Goal: Task Accomplishment & Management: Manage account settings

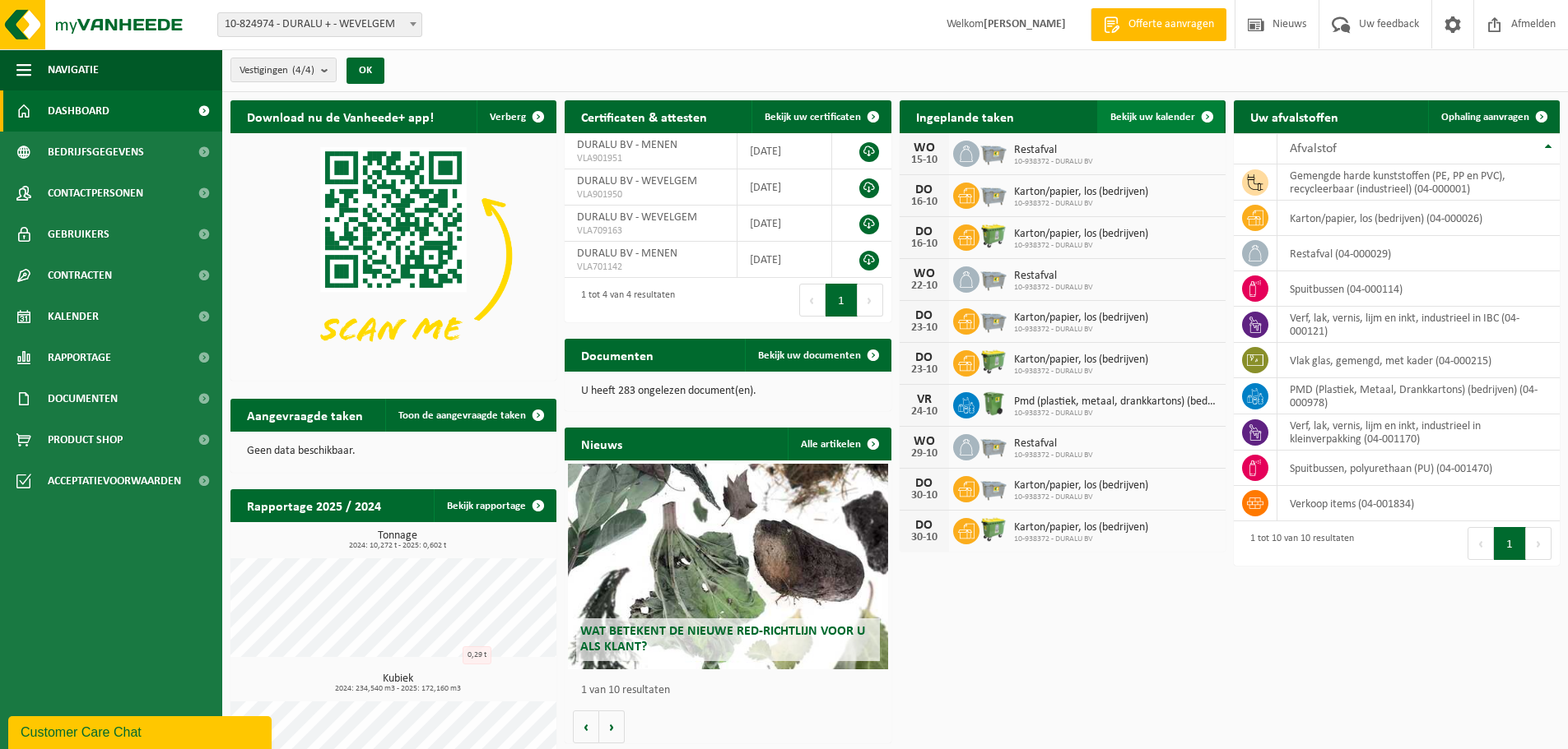
click at [1146, 119] on span "Bekijk uw kalender" at bounding box center [1153, 116] width 85 height 10
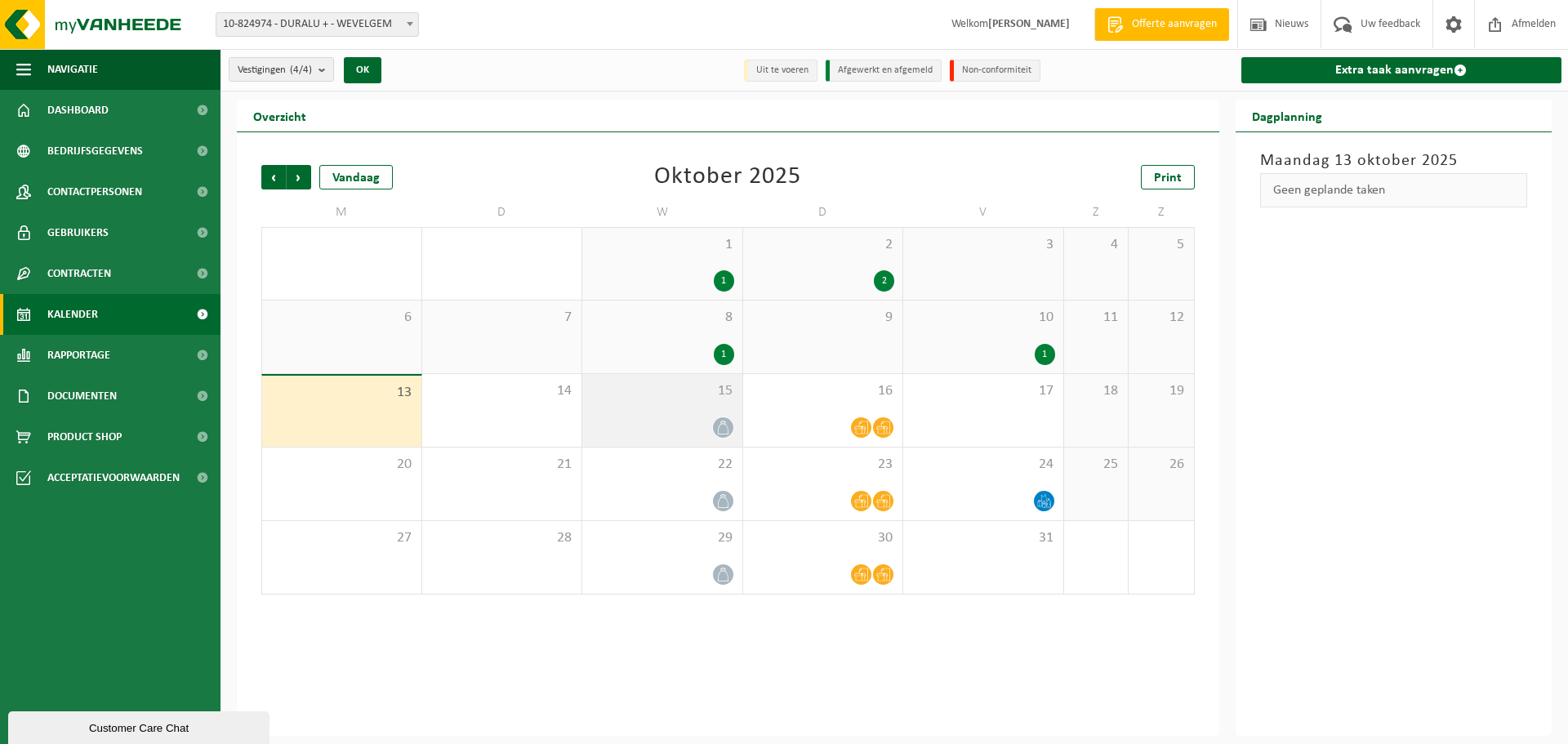
click at [713, 411] on div "15" at bounding box center [662, 410] width 160 height 72
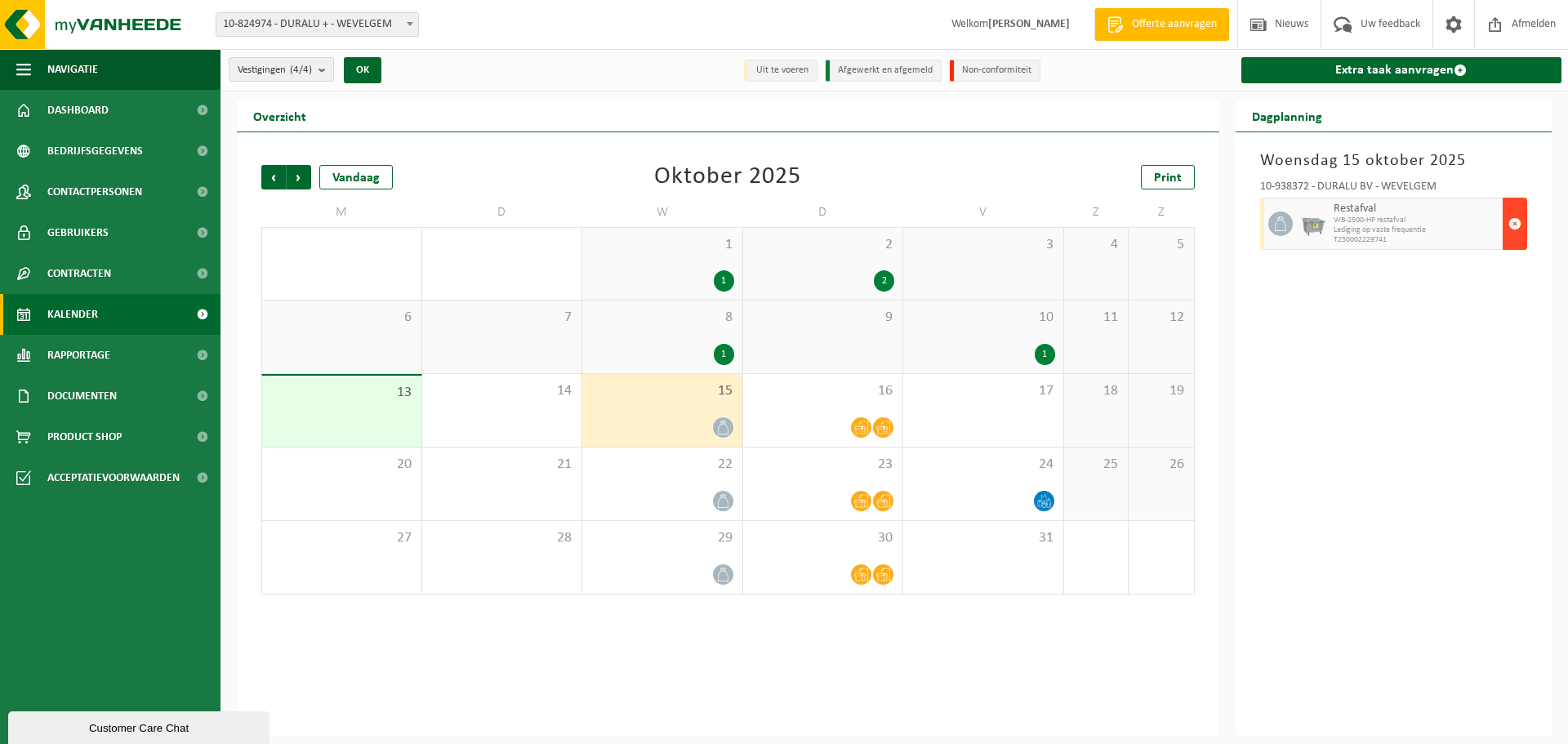
click at [1513, 218] on span "button" at bounding box center [1514, 224] width 13 height 33
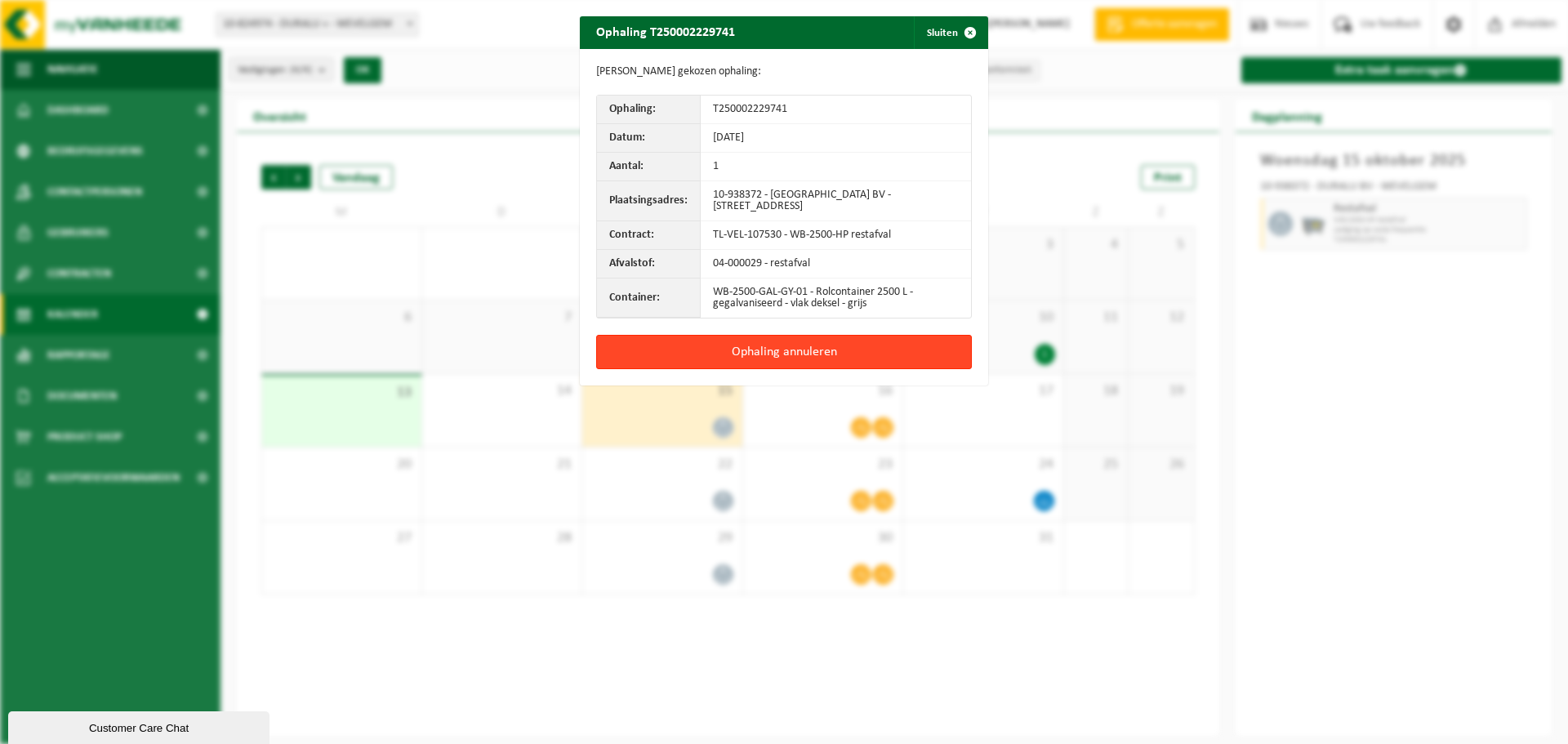
click at [761, 350] on button "Ophaling annuleren" at bounding box center [784, 352] width 376 height 35
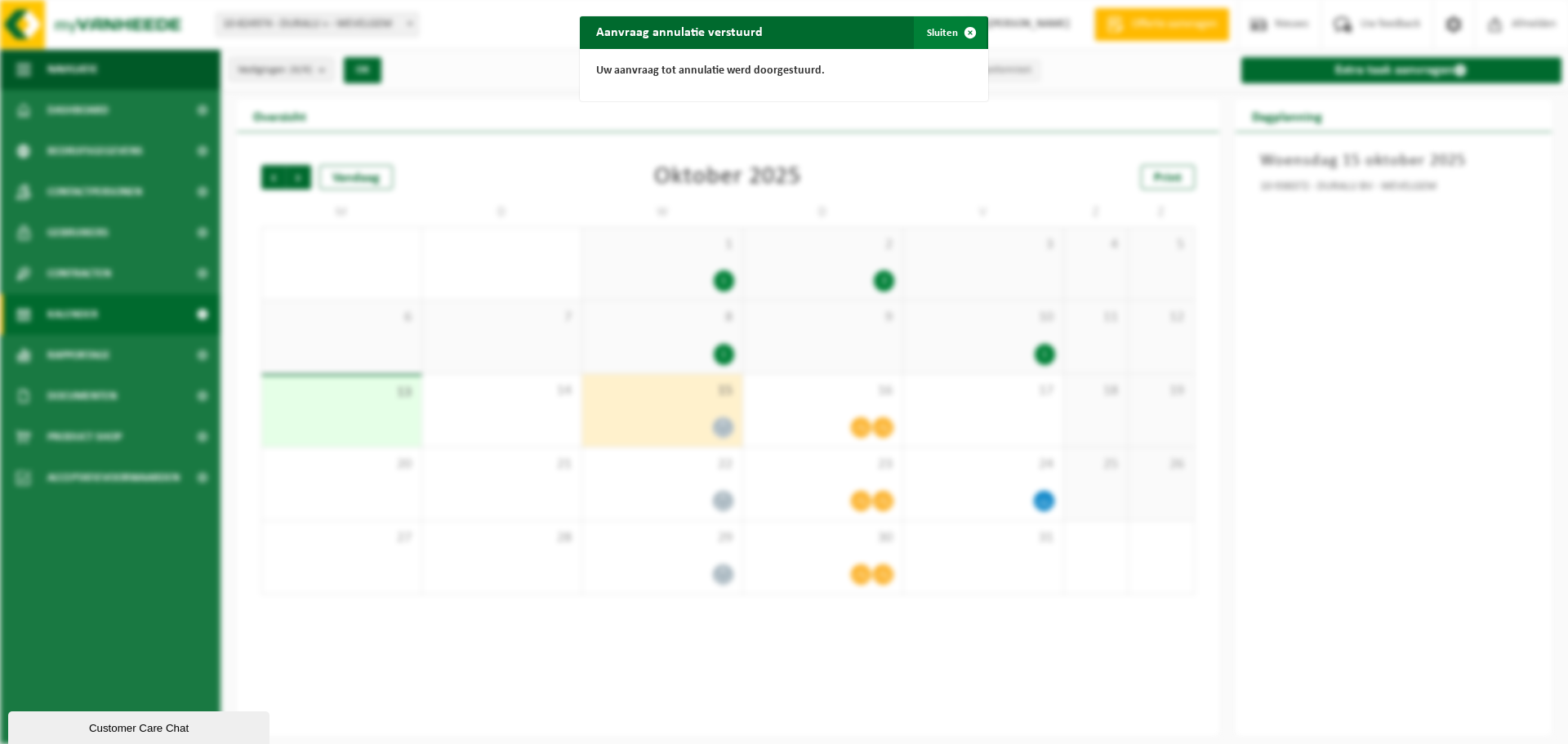
click at [956, 32] on span "button" at bounding box center [970, 32] width 33 height 33
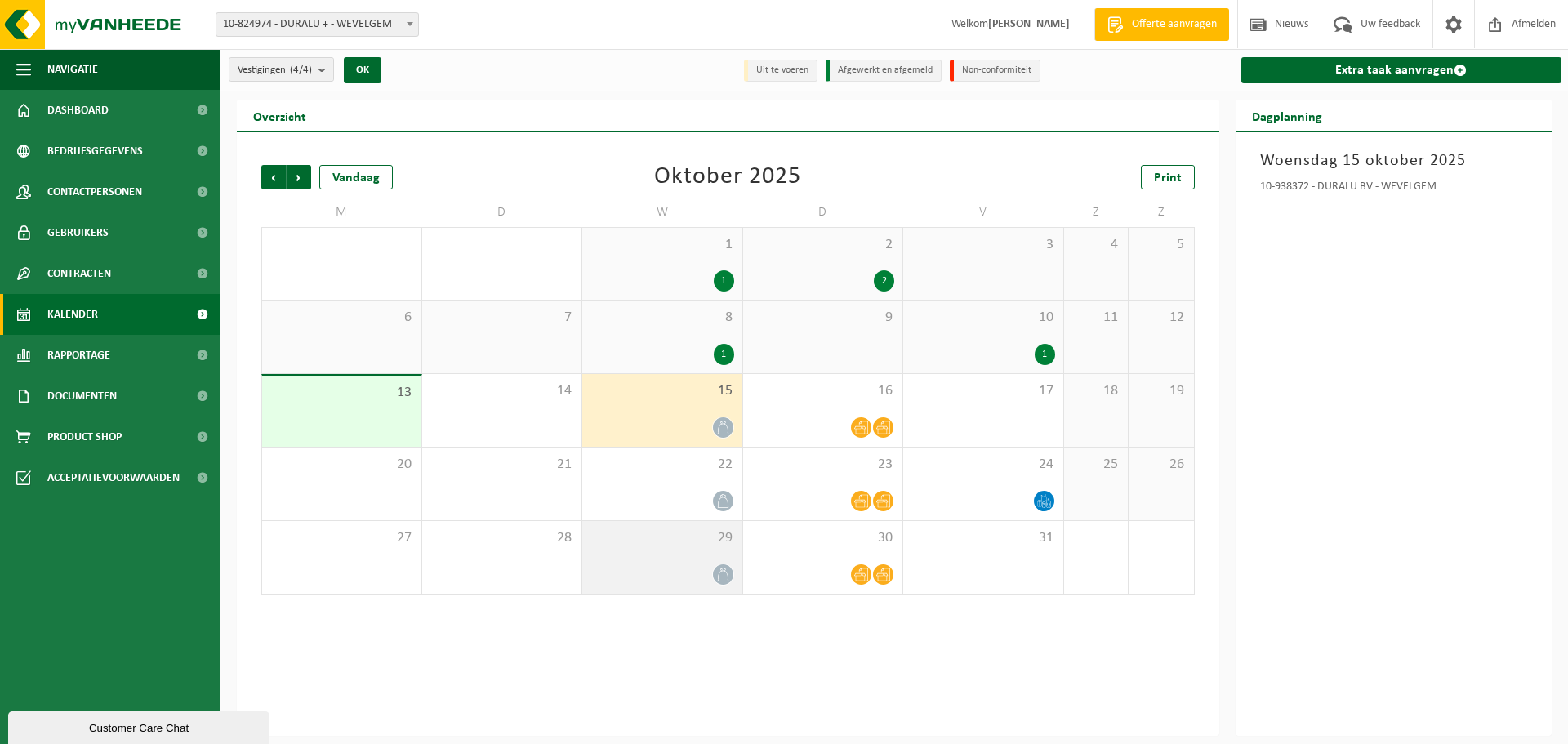
click at [708, 569] on div at bounding box center [662, 574] width 144 height 22
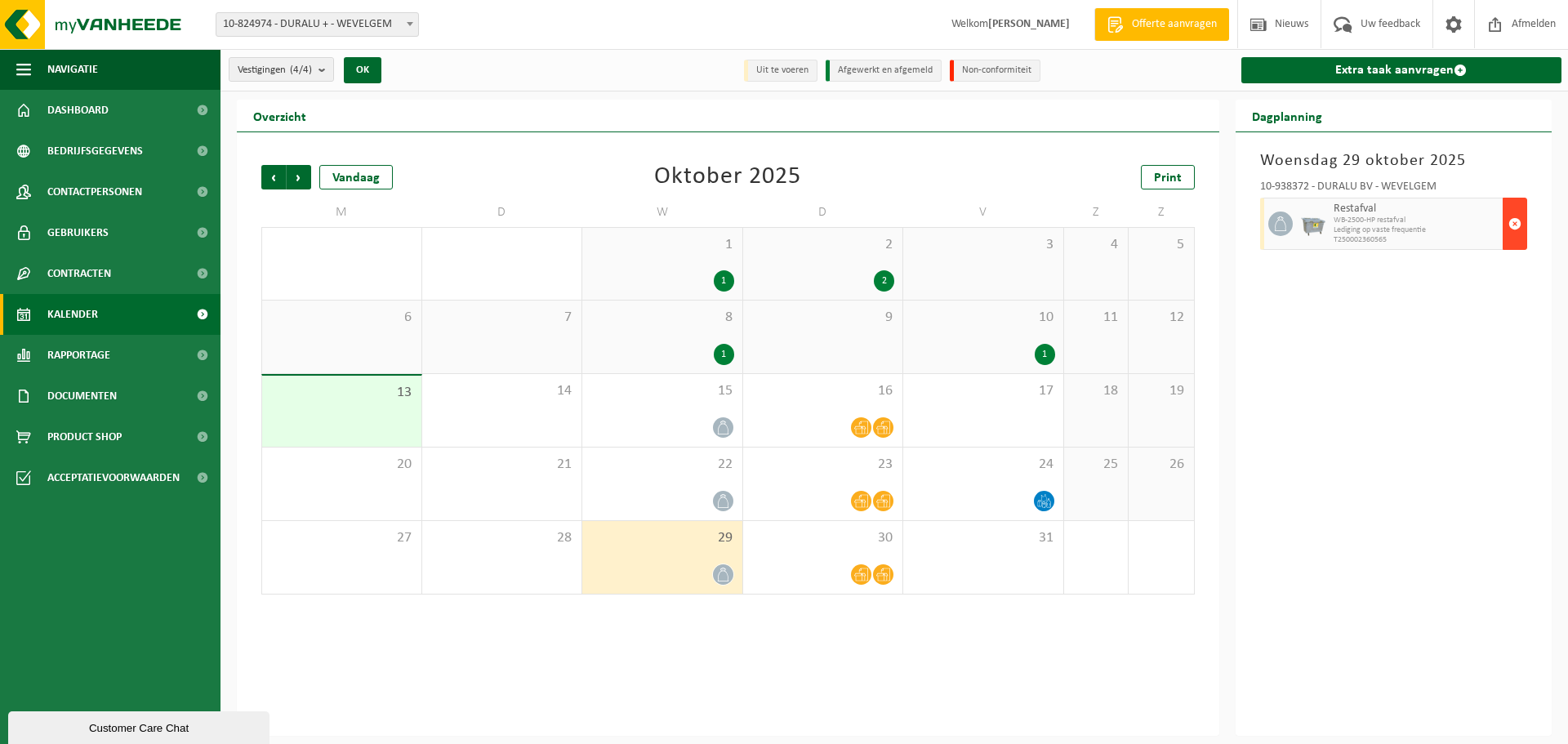
click at [1518, 226] on span "button" at bounding box center [1514, 224] width 13 height 33
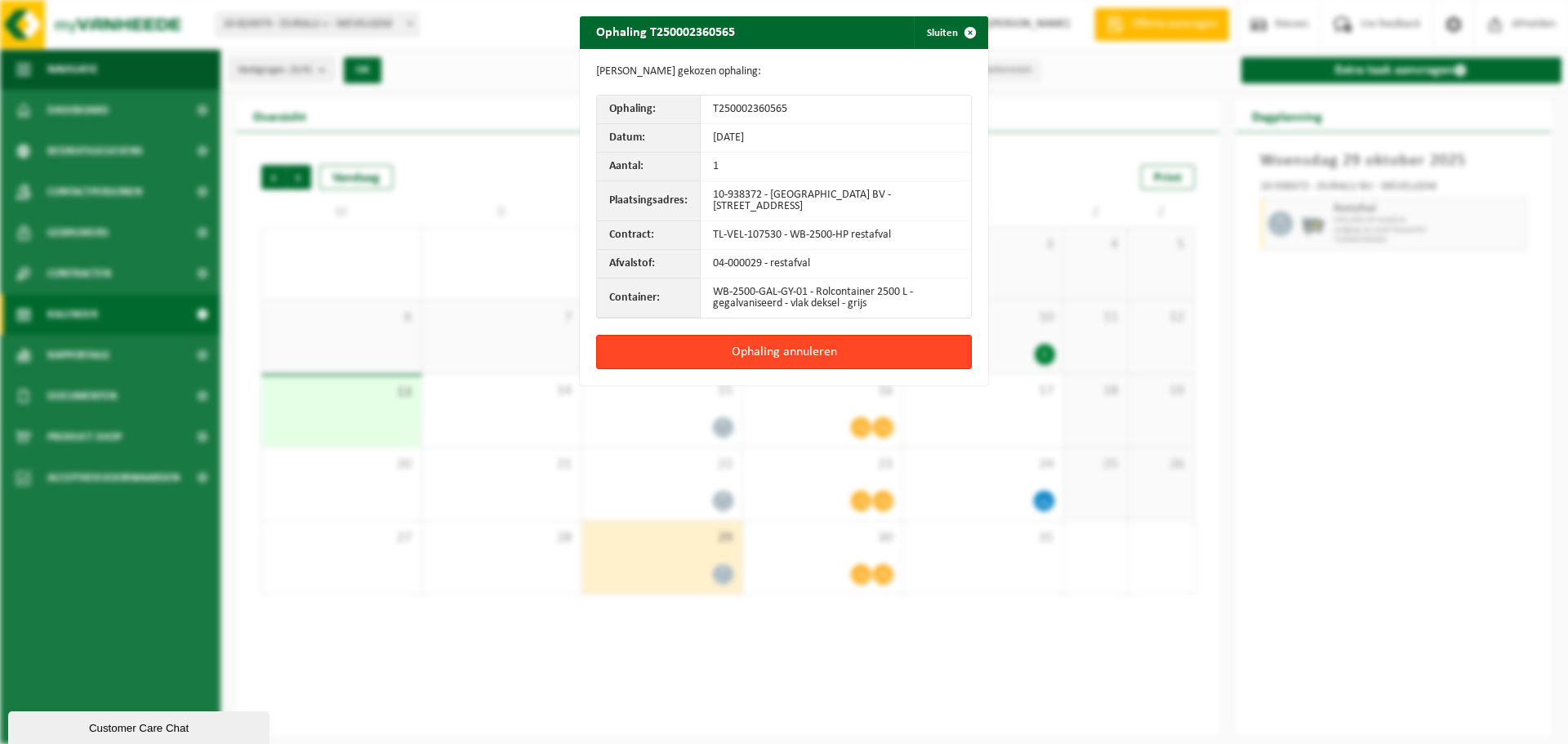
click at [771, 351] on button "Ophaling annuleren" at bounding box center [784, 352] width 376 height 35
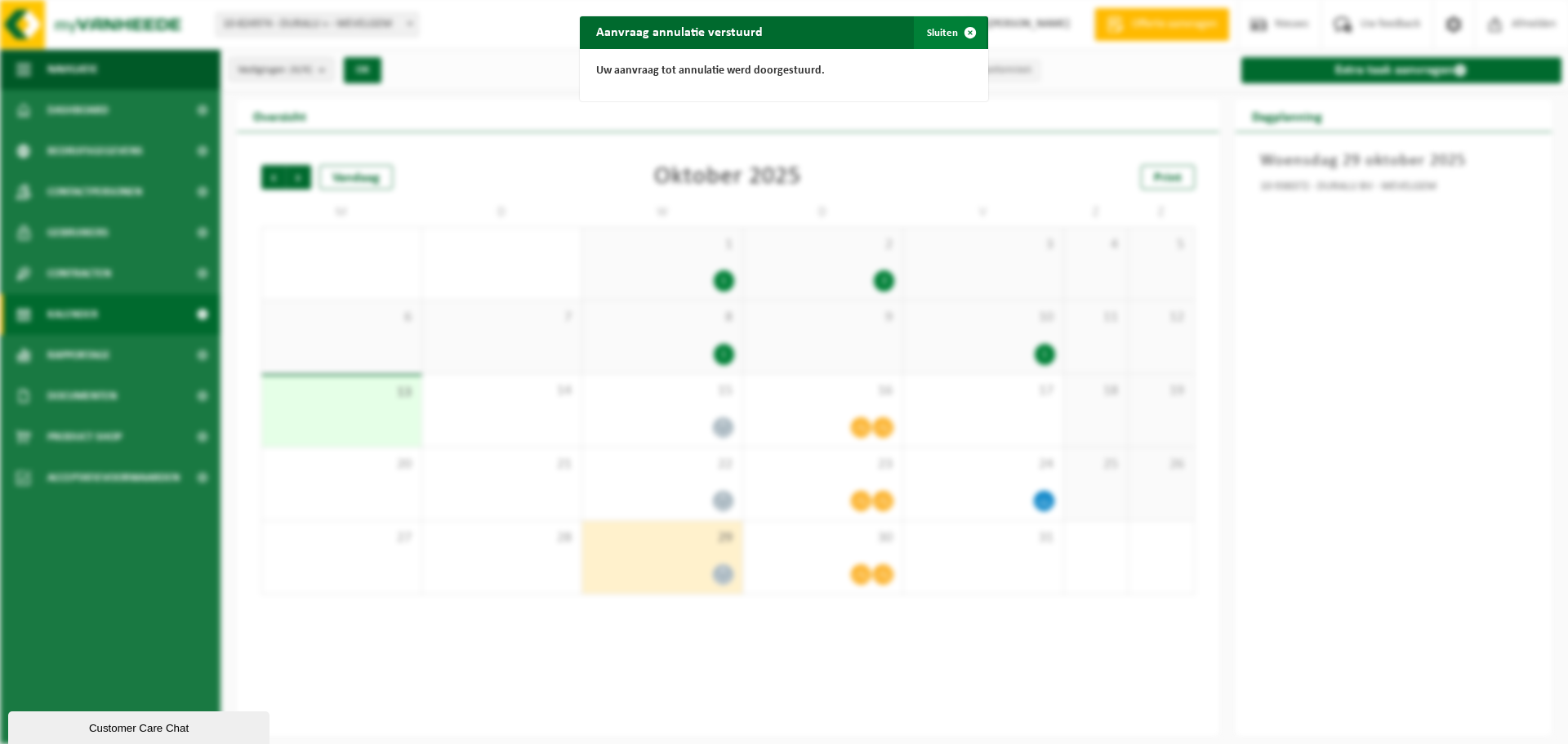
click at [964, 28] on span "button" at bounding box center [970, 32] width 33 height 33
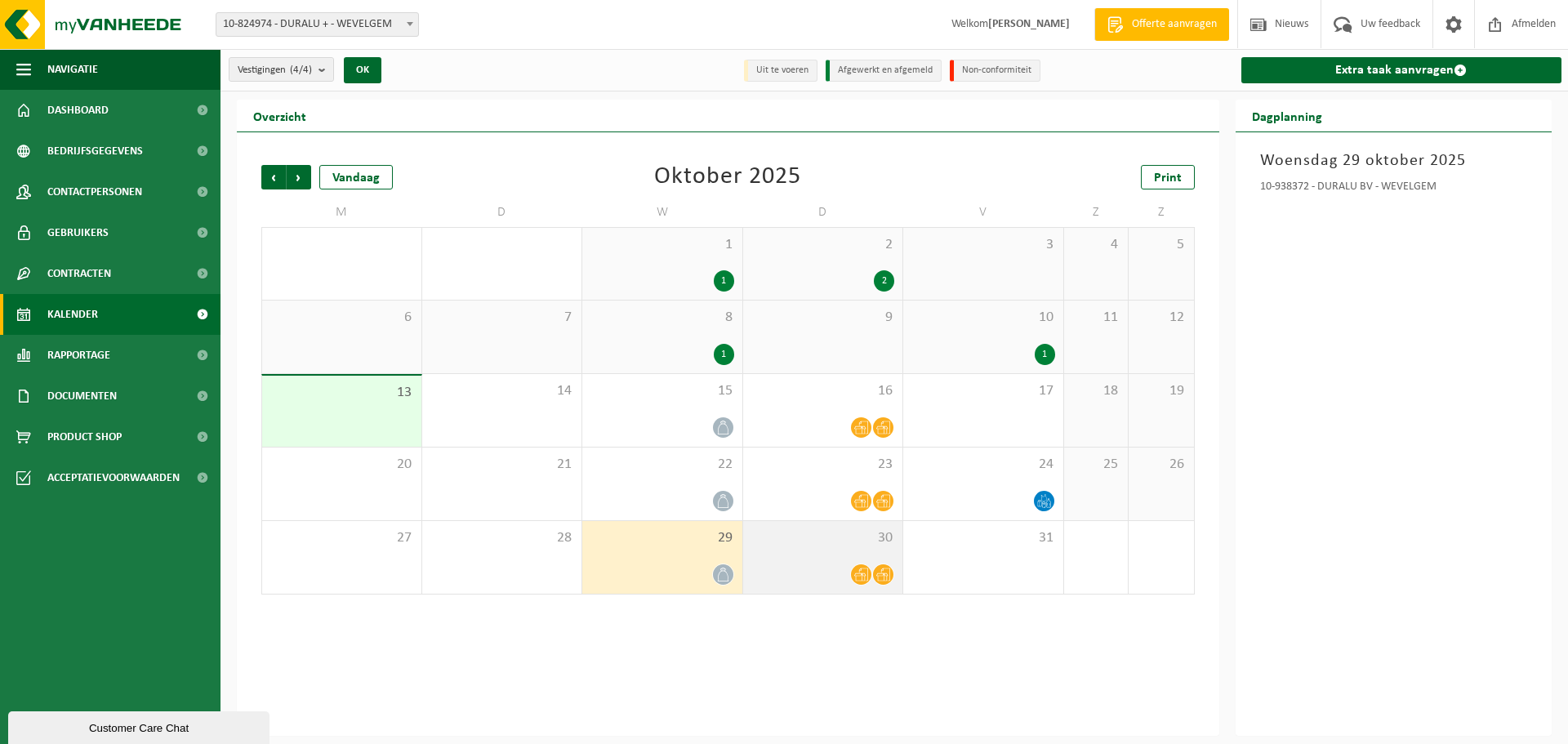
click at [861, 573] on icon at bounding box center [861, 574] width 14 height 14
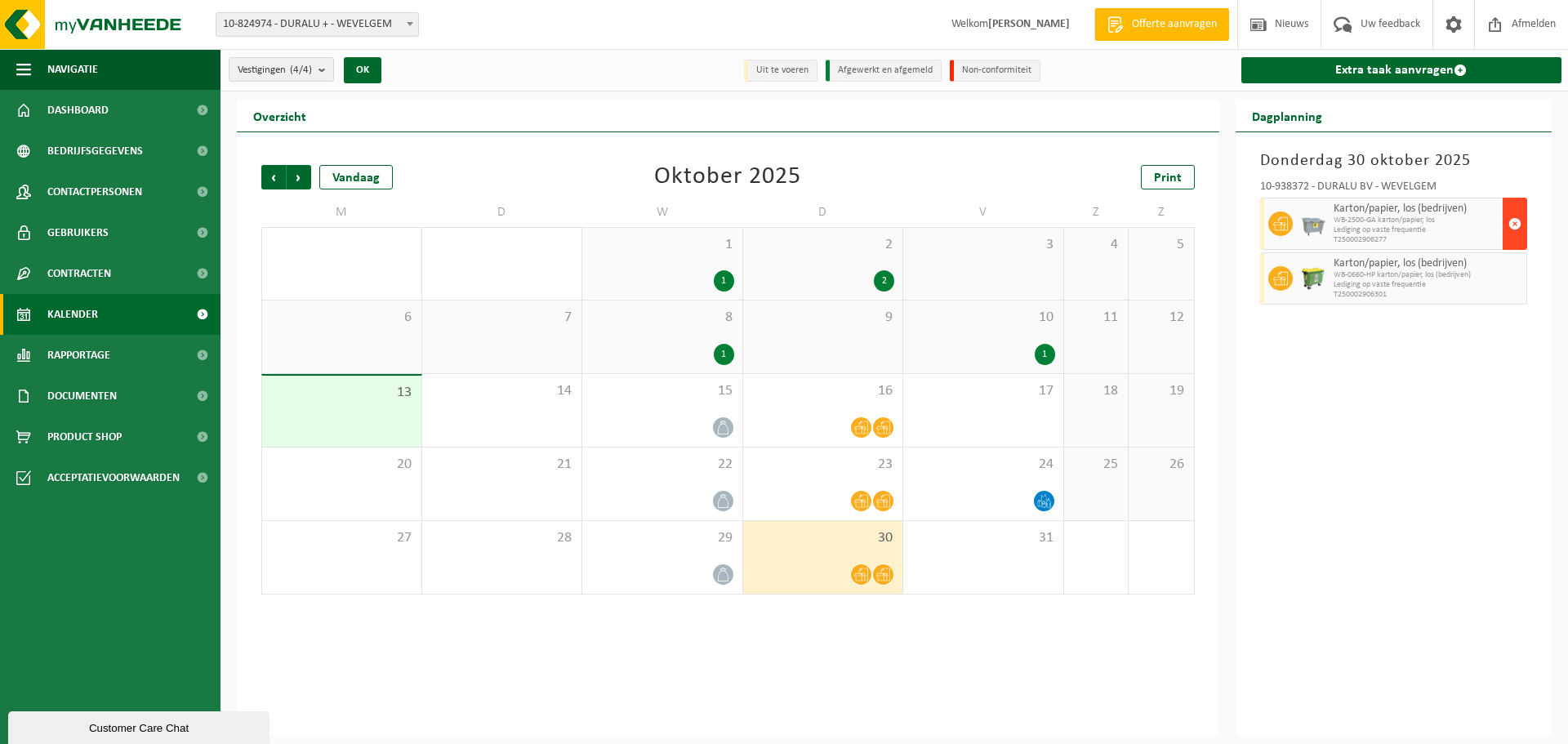
click at [1513, 225] on span "button" at bounding box center [1514, 224] width 13 height 33
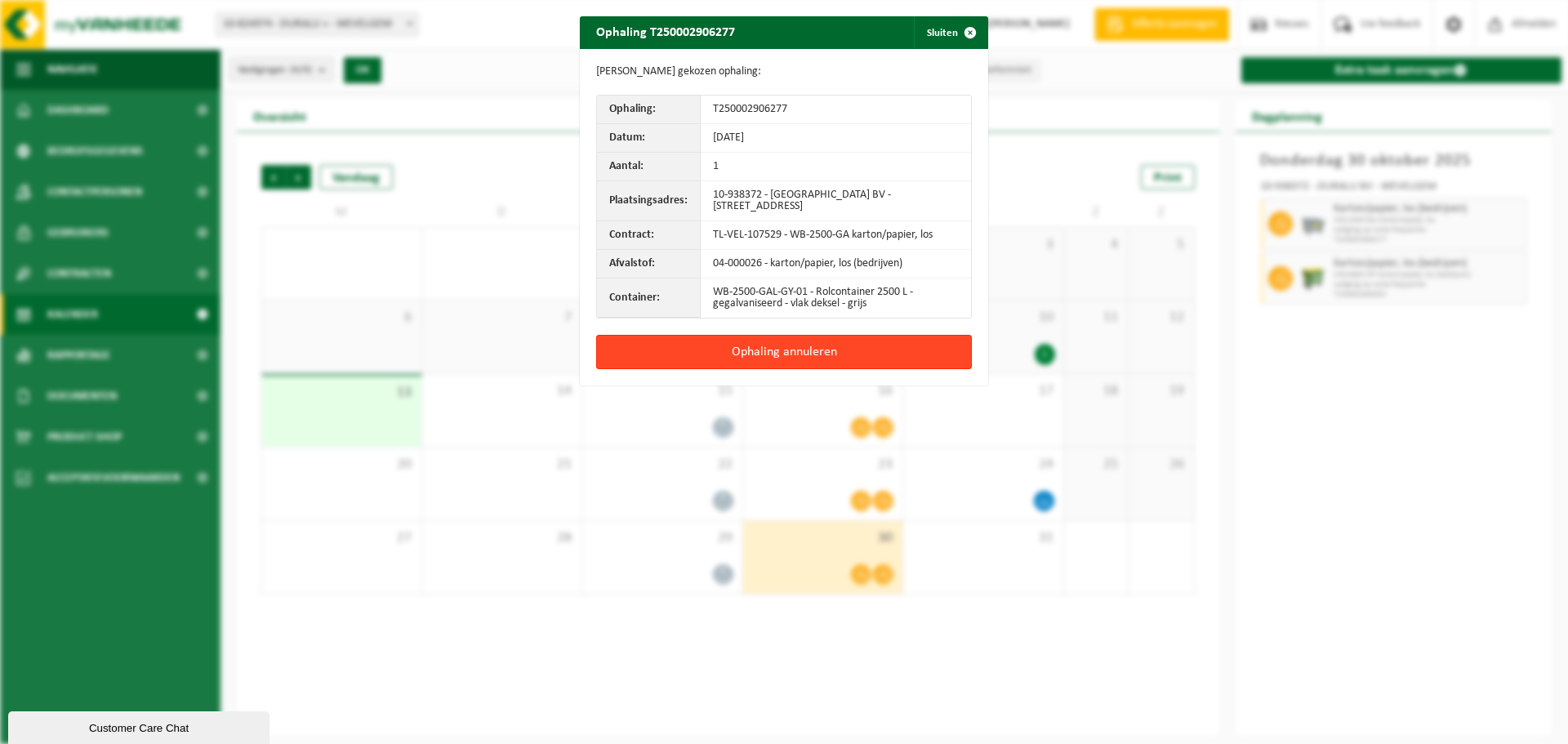
click at [760, 343] on button "Ophaling annuleren" at bounding box center [784, 352] width 376 height 35
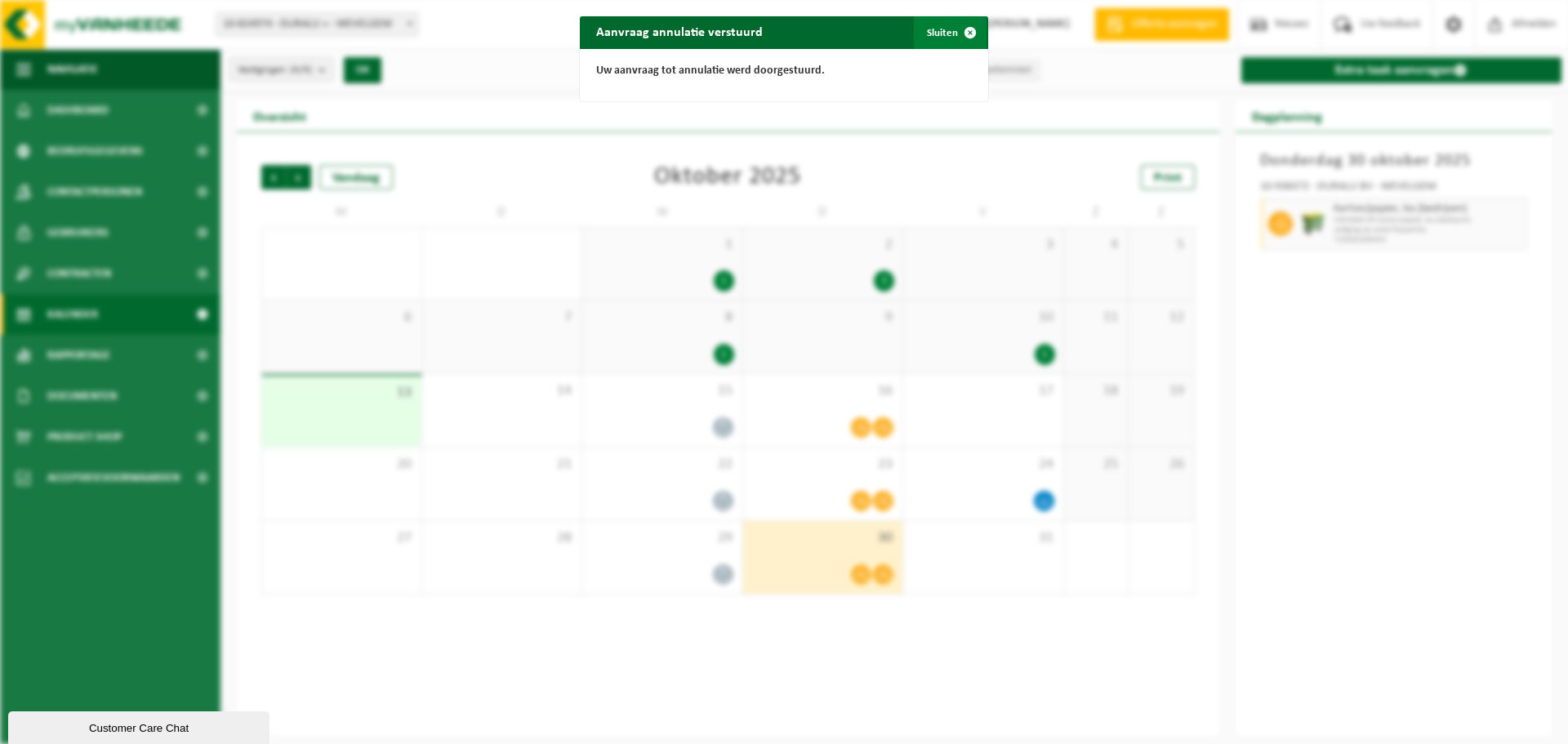
click at [954, 30] on span "button" at bounding box center [970, 32] width 33 height 33
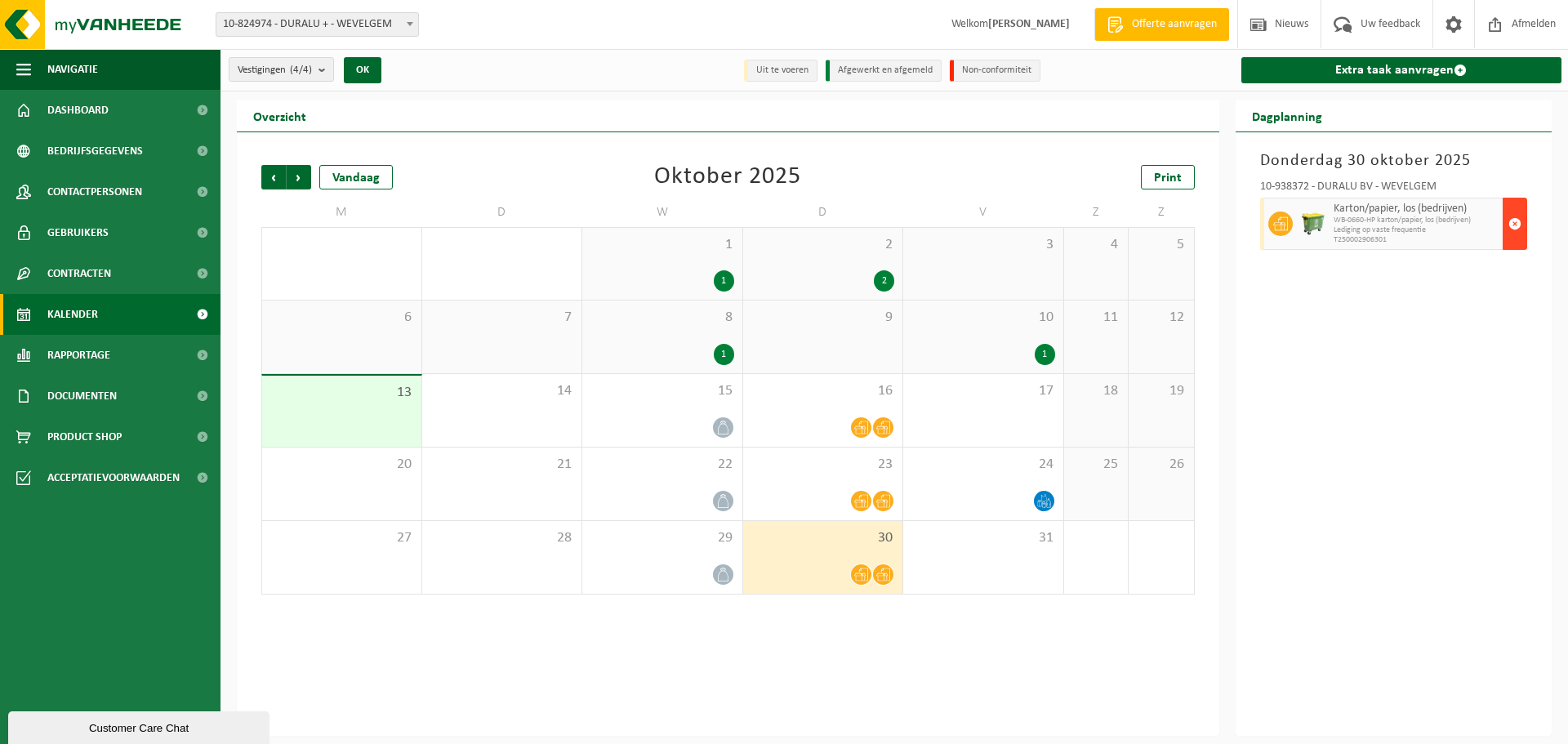
click at [1512, 226] on span "button" at bounding box center [1514, 224] width 13 height 33
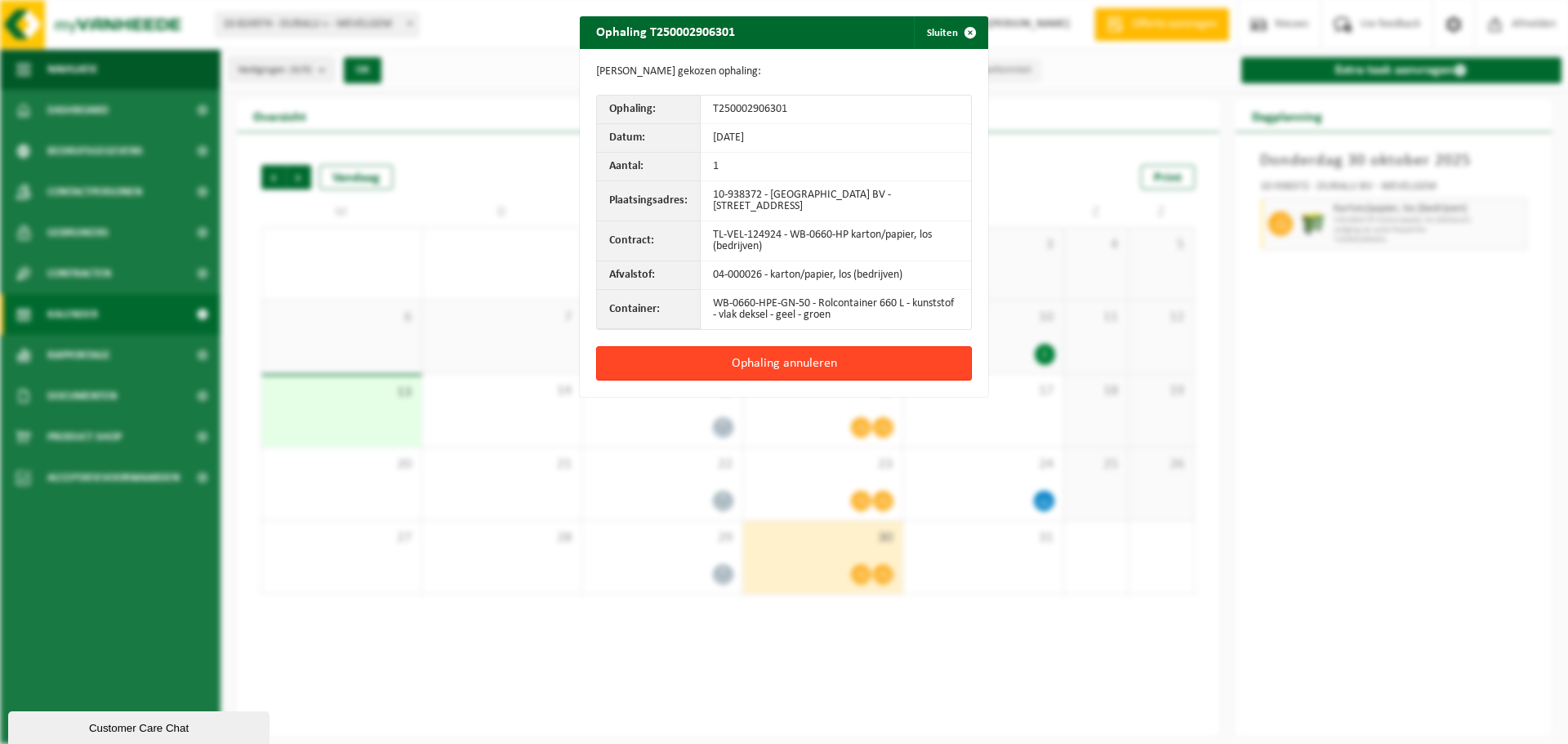
click at [762, 366] on button "Ophaling annuleren" at bounding box center [784, 364] width 376 height 35
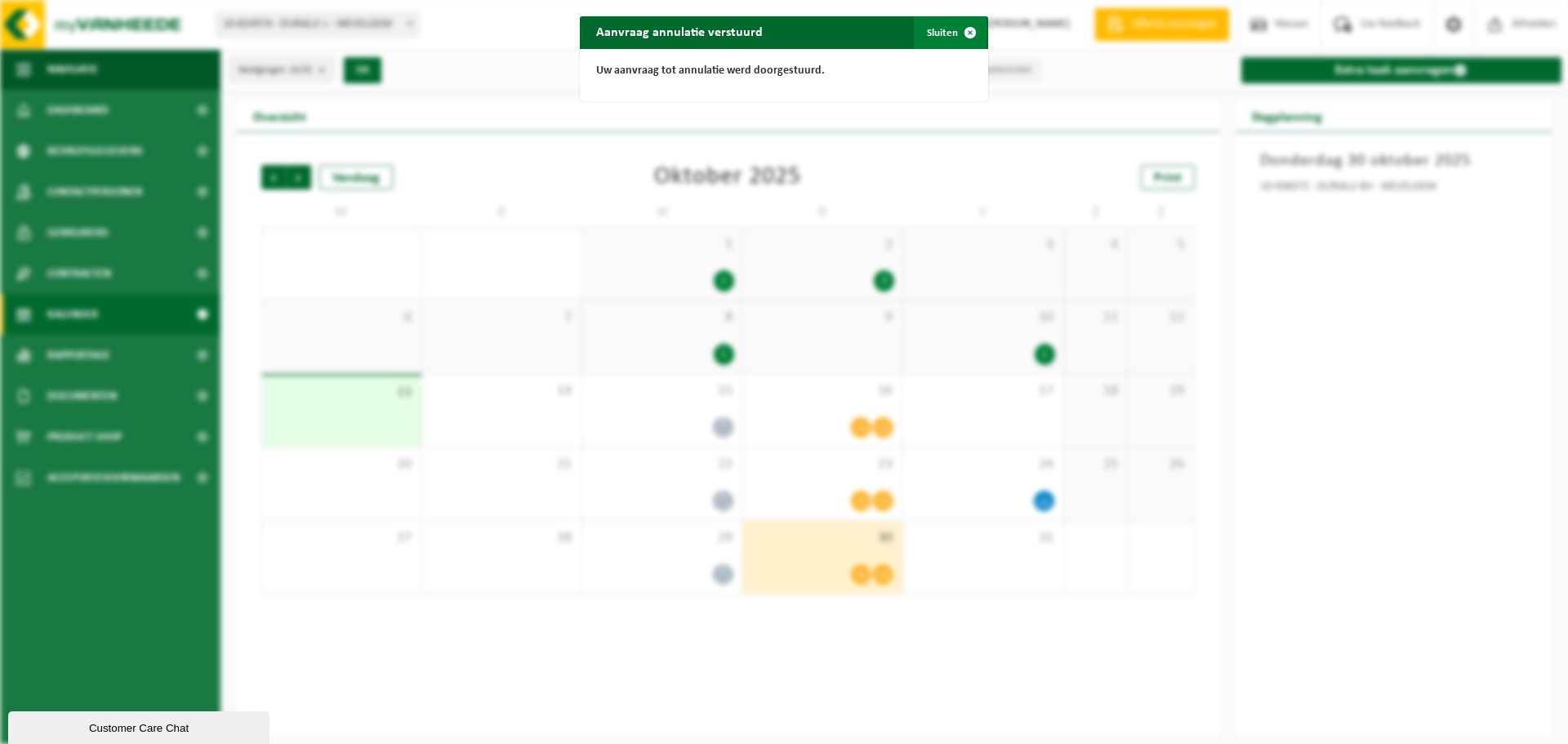
click at [968, 35] on span "button" at bounding box center [970, 32] width 33 height 33
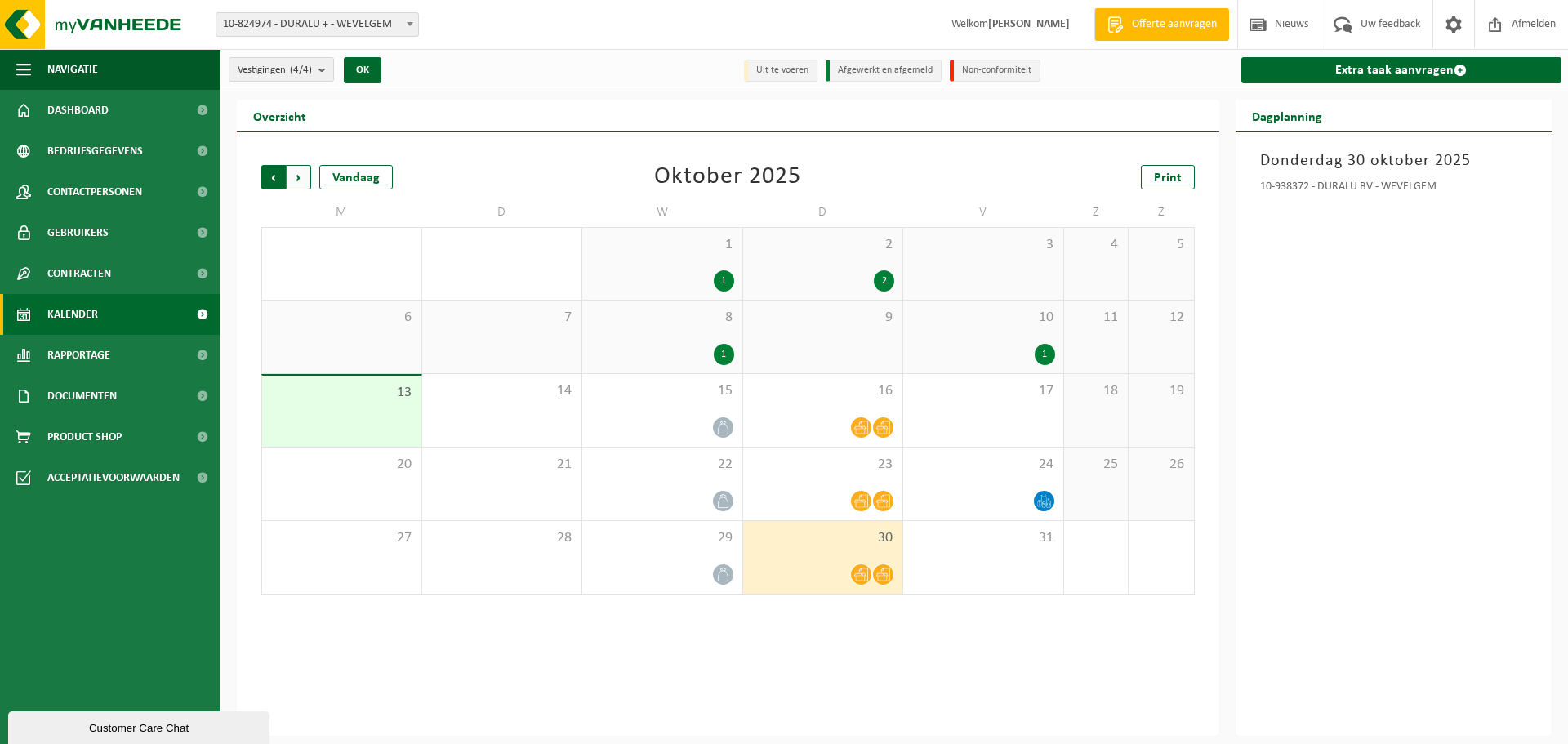
click at [302, 183] on span "Volgende" at bounding box center [299, 178] width 24 height 24
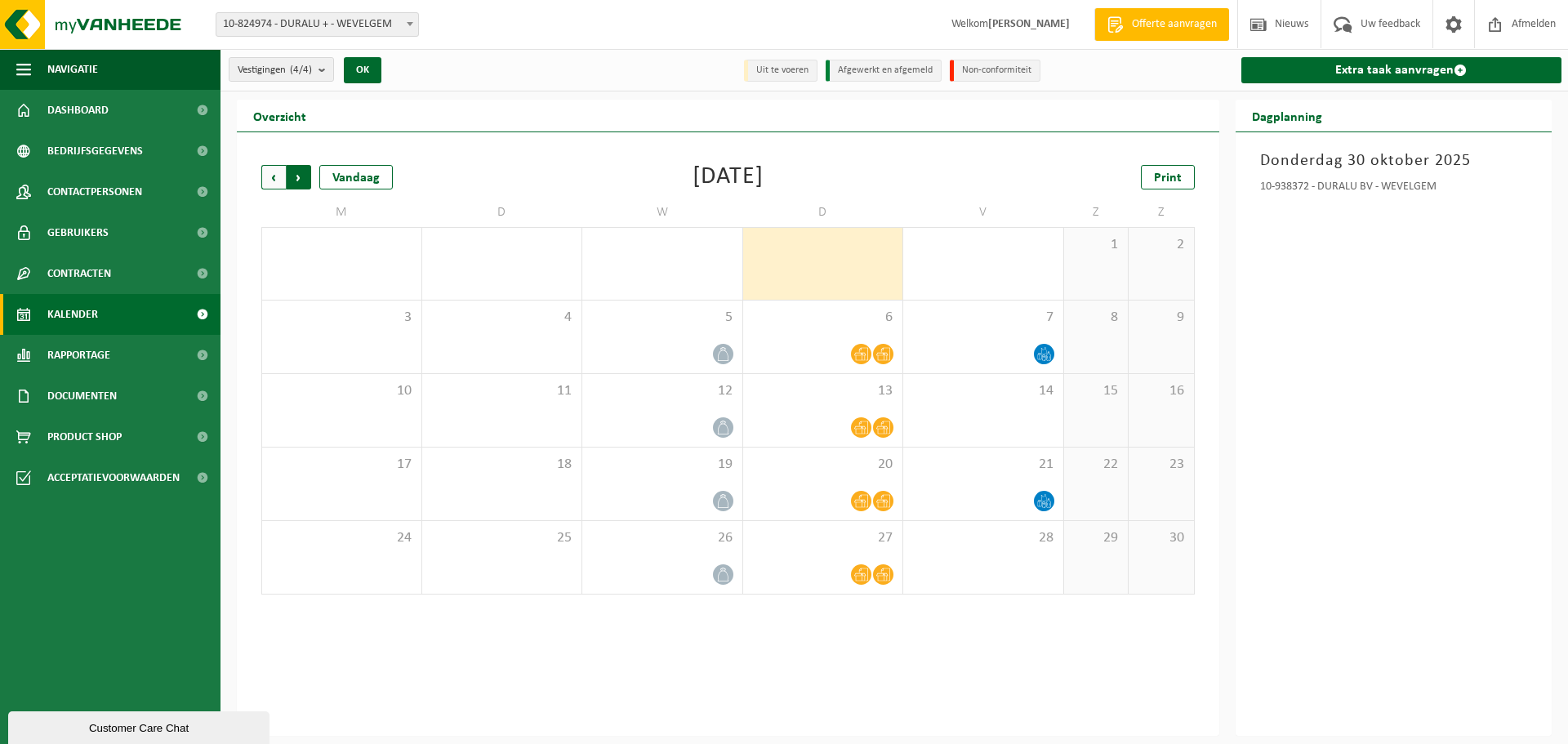
click at [278, 180] on span "Vorige" at bounding box center [273, 178] width 24 height 24
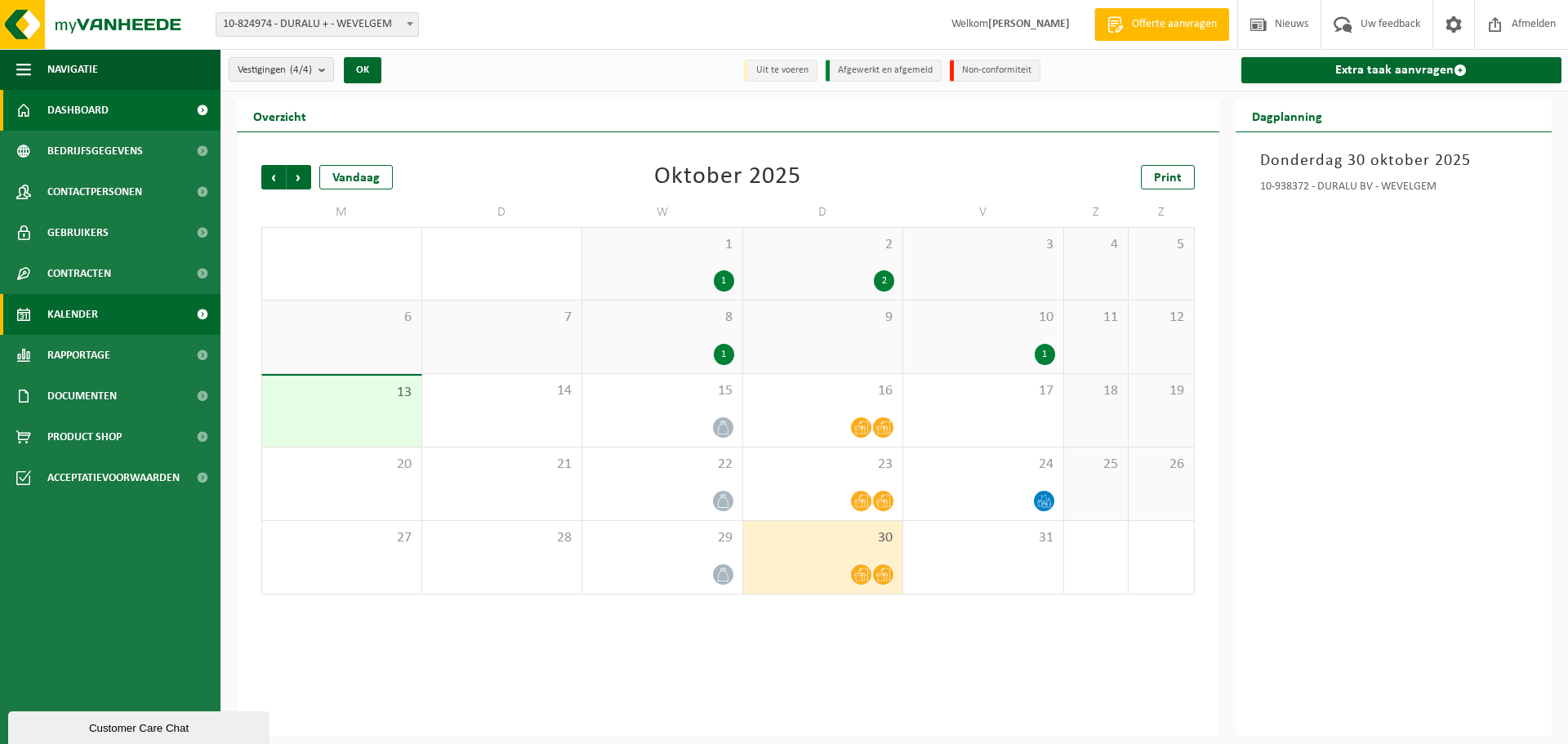
click at [85, 107] on span "Dashboard" at bounding box center [77, 110] width 61 height 40
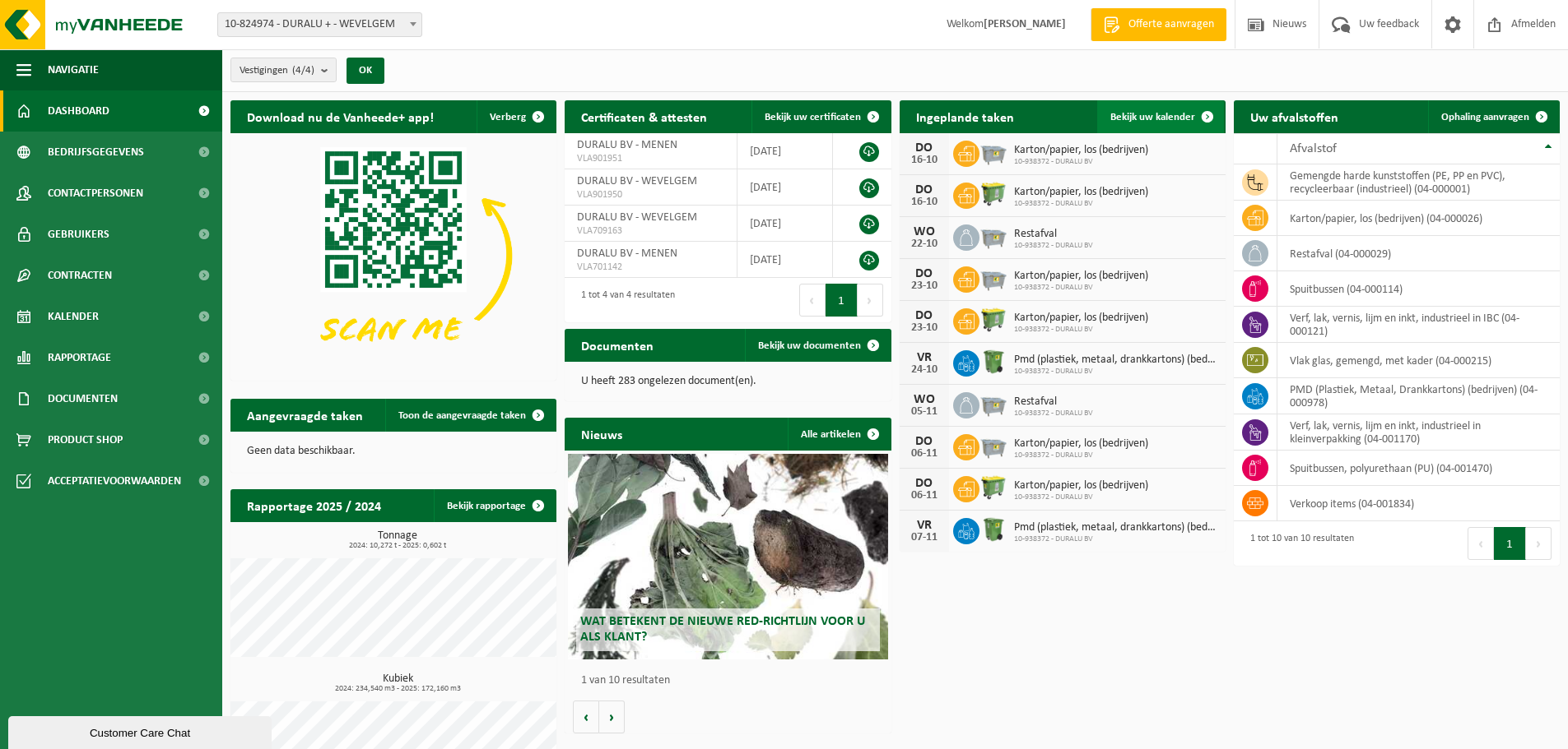
click at [1148, 107] on link "Bekijk uw kalender" at bounding box center [1160, 116] width 127 height 33
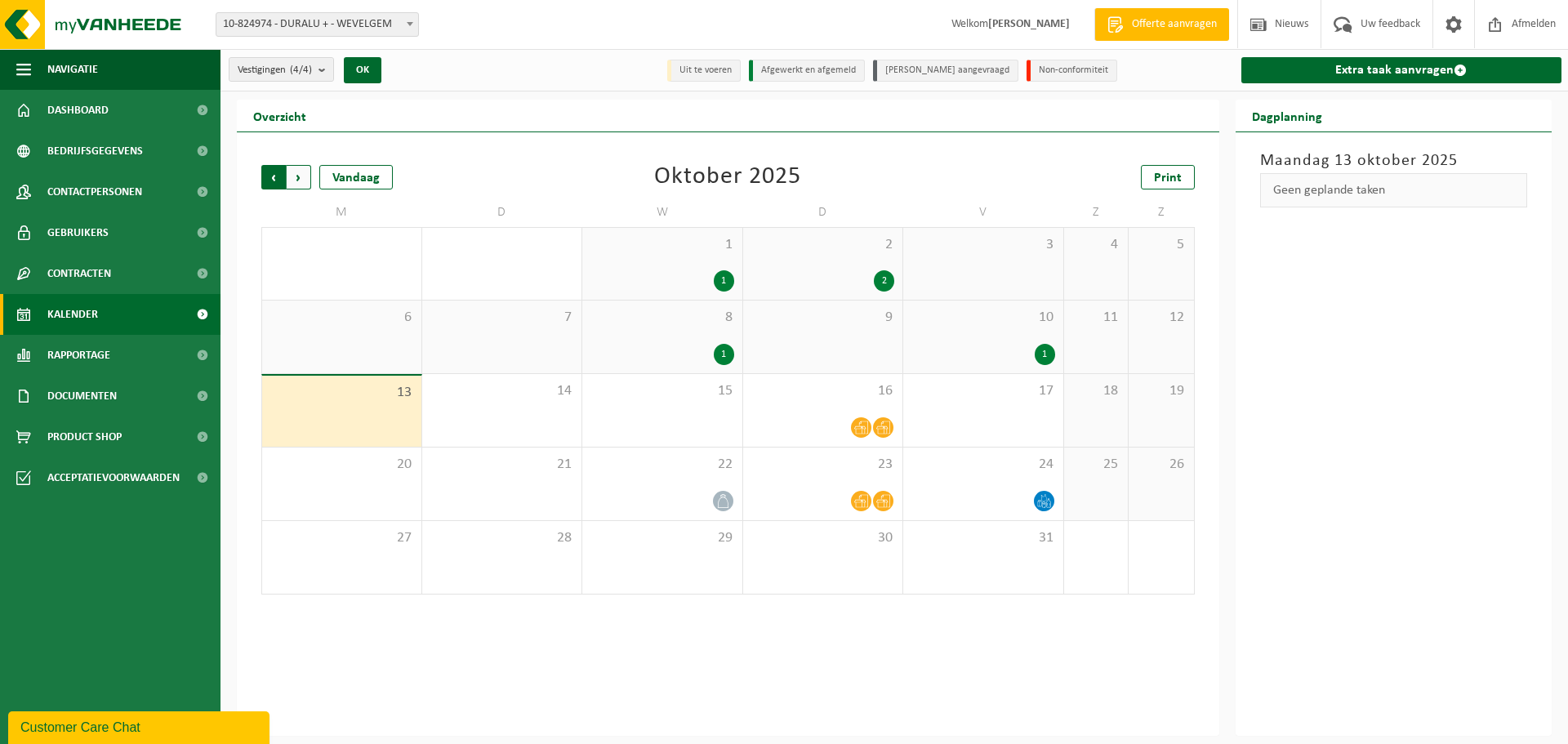
click at [295, 177] on span "Volgende" at bounding box center [299, 178] width 24 height 24
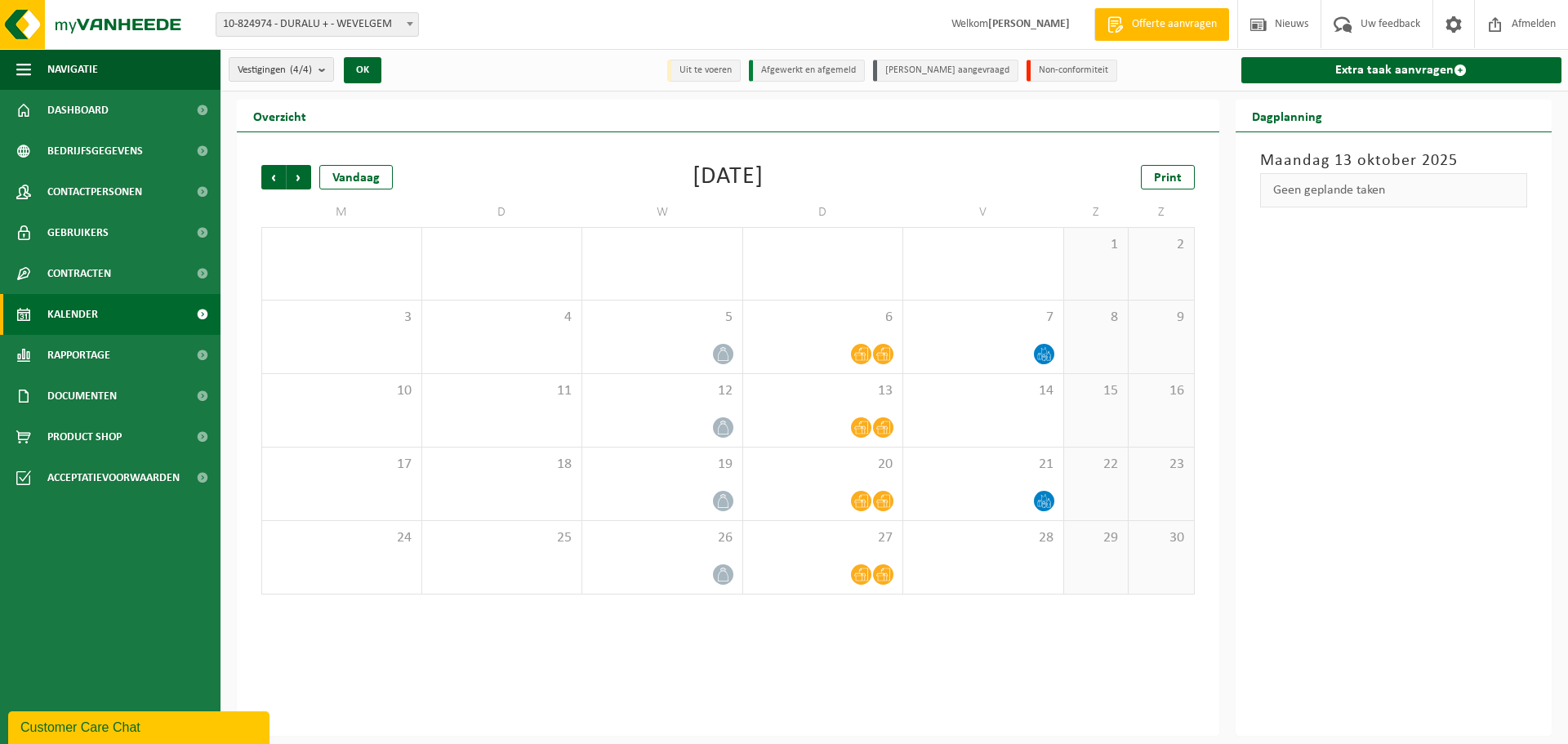
click at [295, 177] on span "Volgende" at bounding box center [299, 178] width 24 height 24
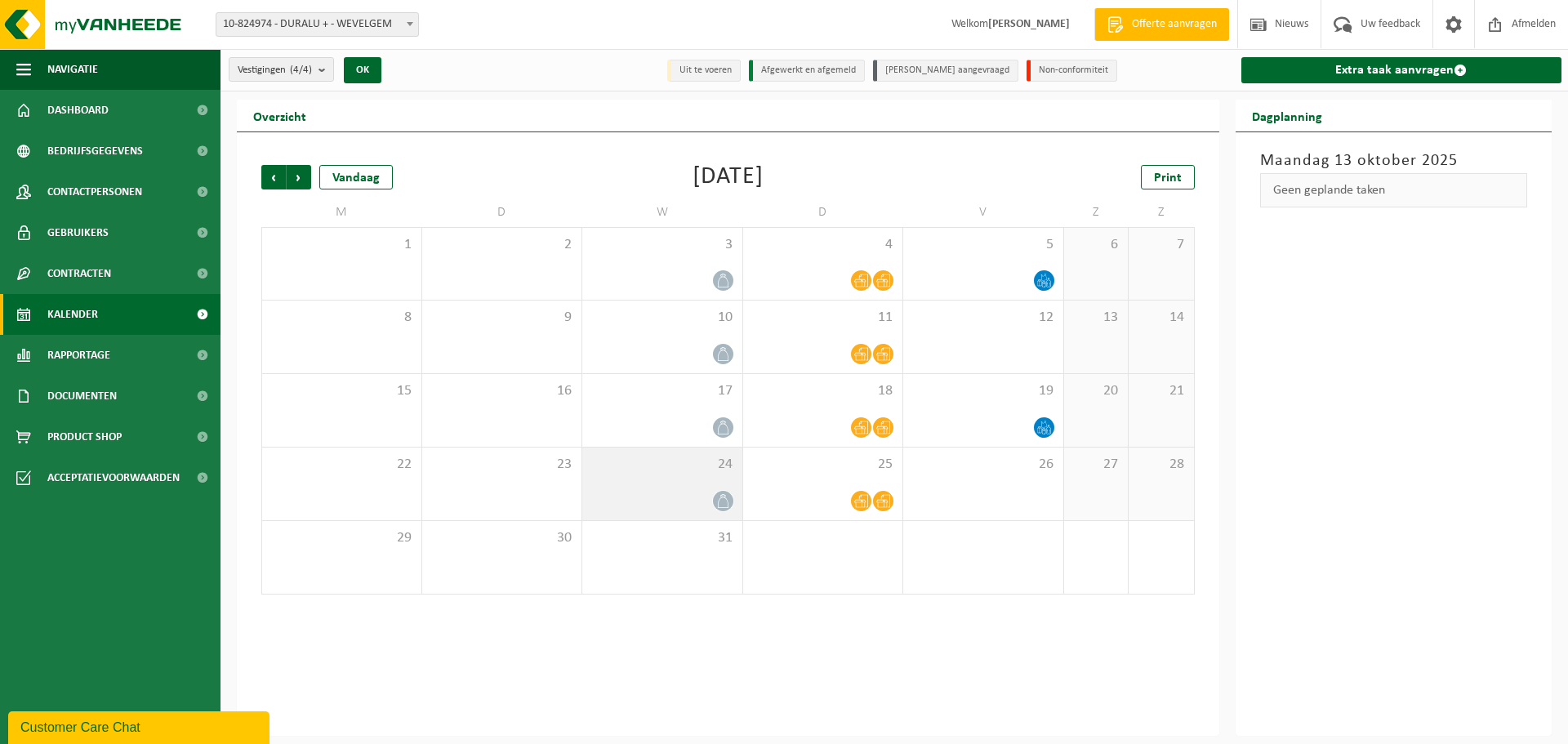
click at [718, 498] on icon at bounding box center [723, 501] width 14 height 14
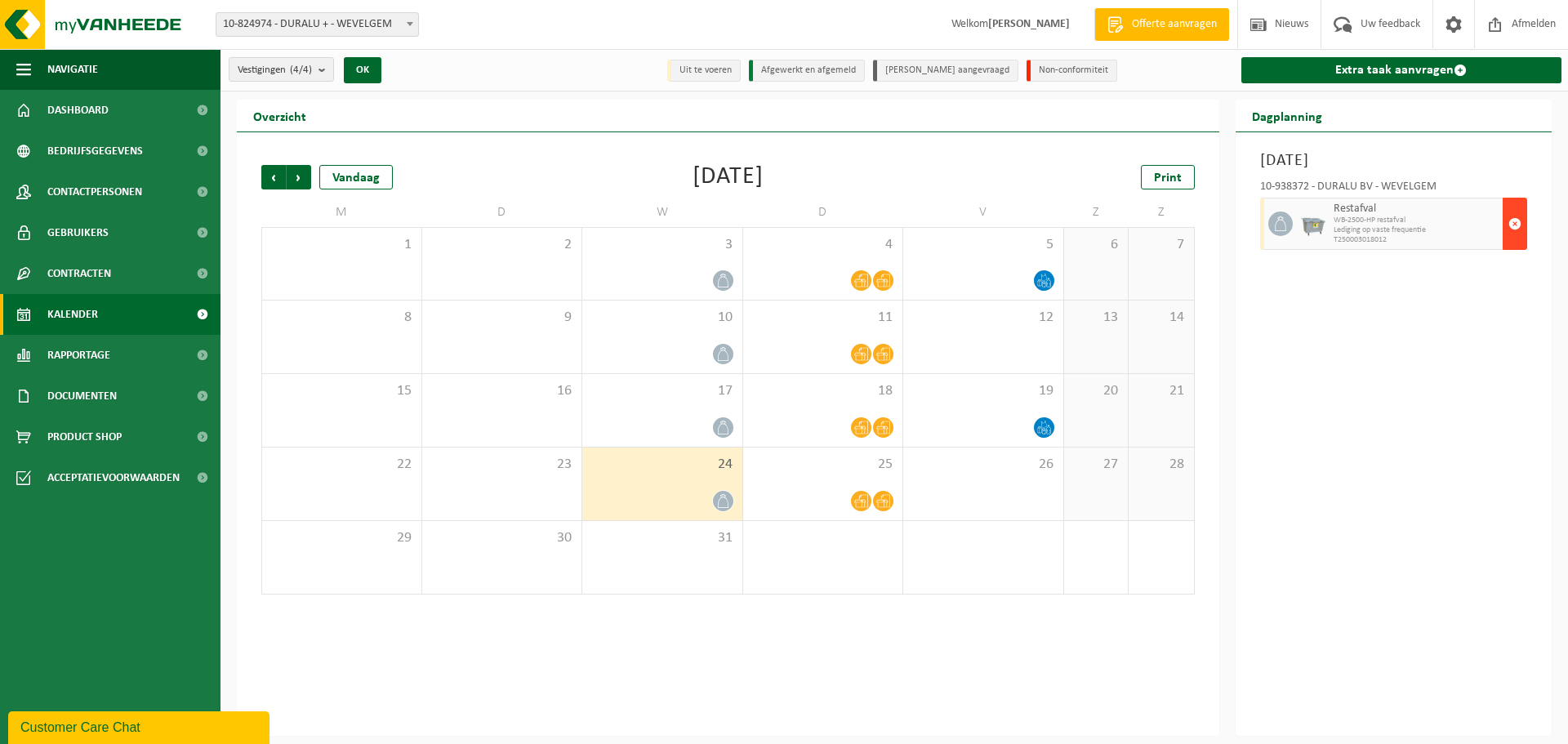
click at [1519, 224] on span "button" at bounding box center [1514, 224] width 13 height 33
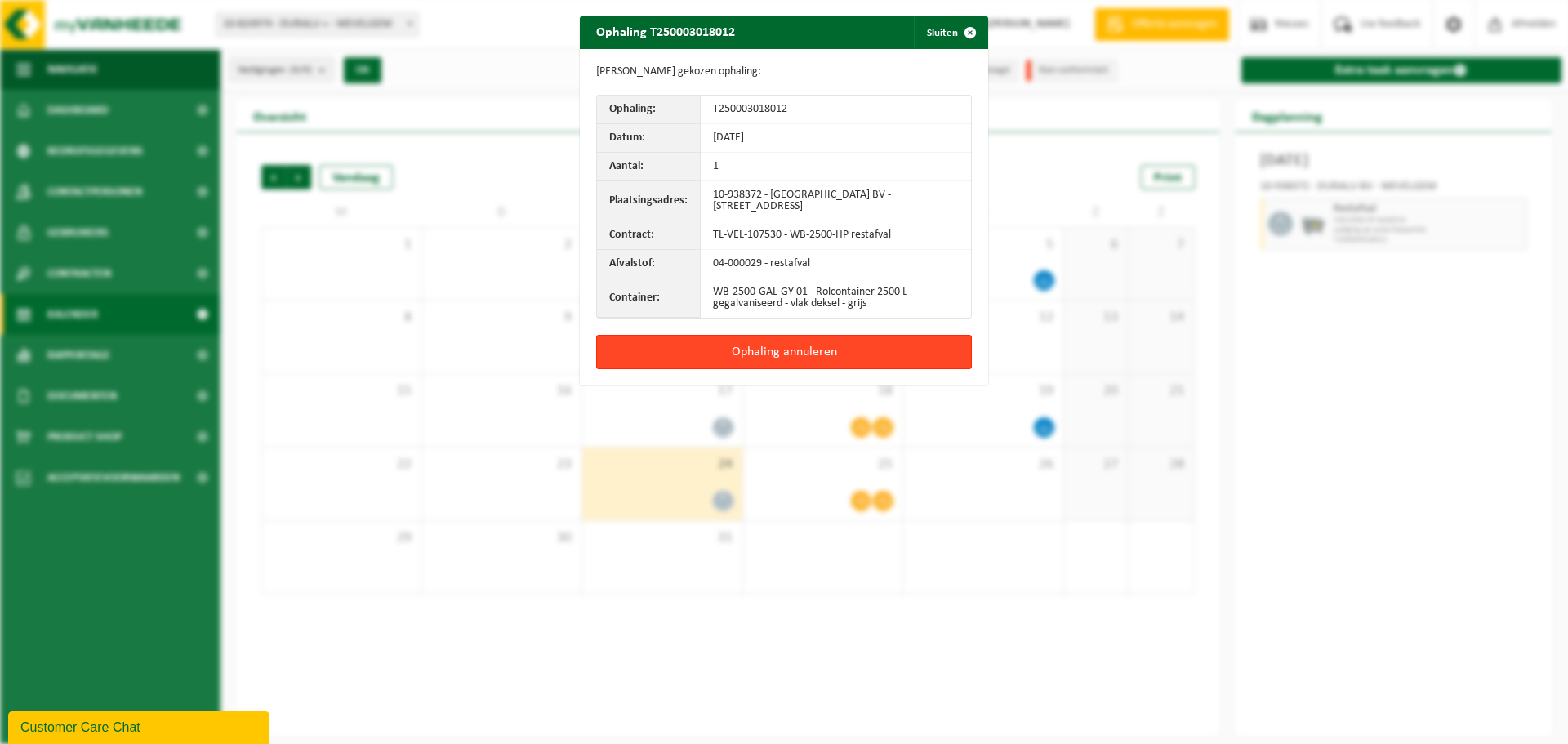
click at [758, 344] on button "Ophaling annuleren" at bounding box center [784, 352] width 376 height 35
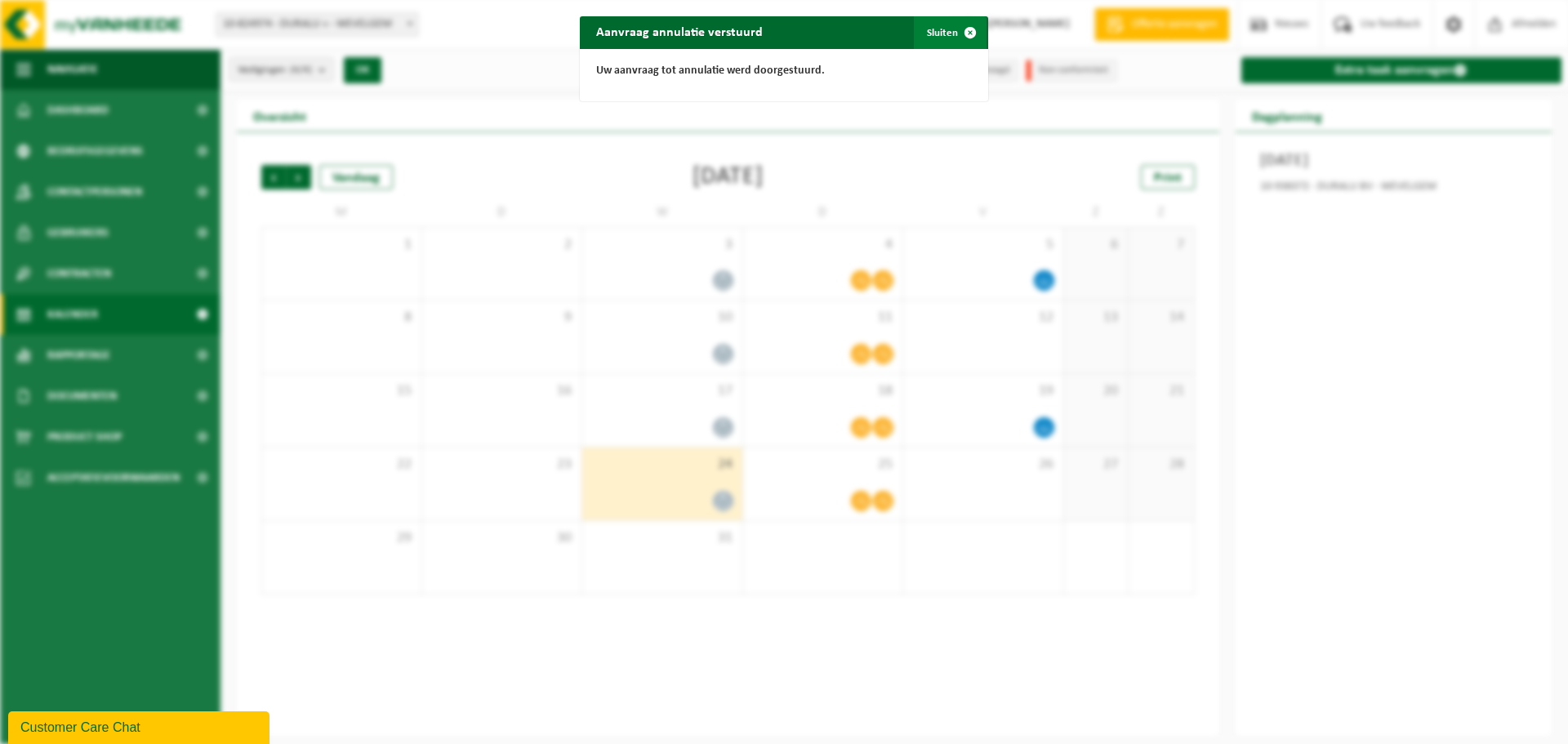
click at [962, 32] on span "button" at bounding box center [970, 32] width 33 height 33
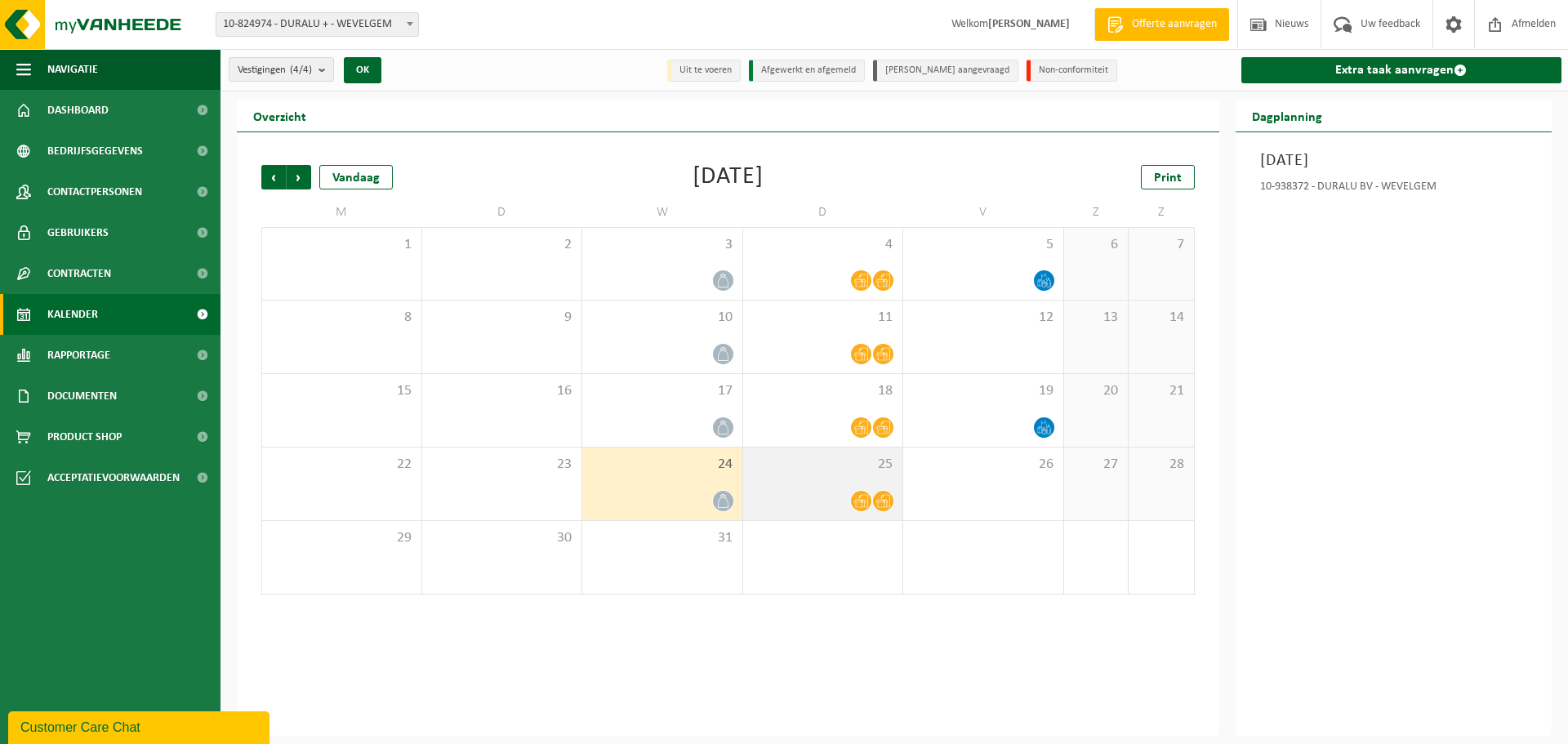
click at [851, 507] on div at bounding box center [822, 501] width 144 height 22
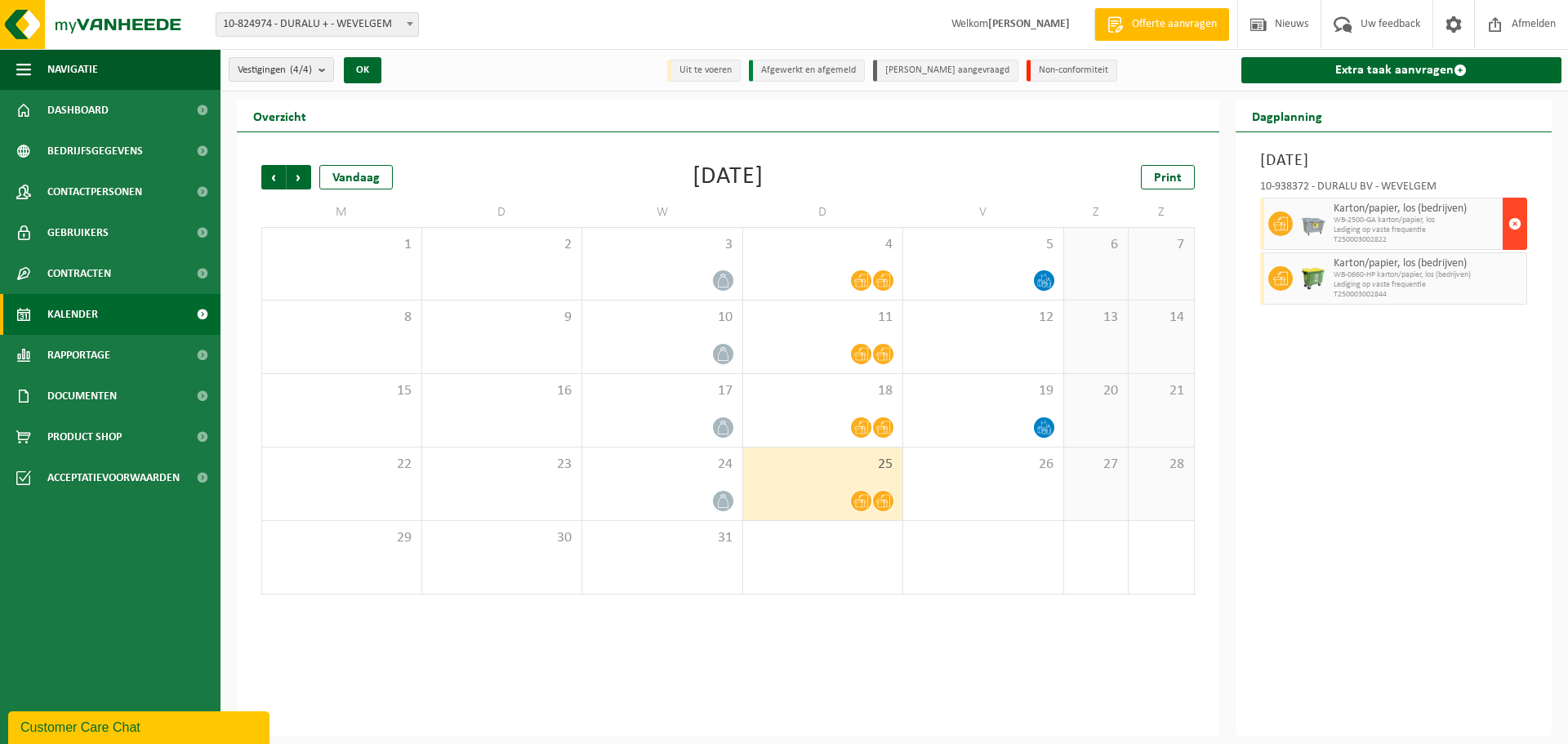
click at [1518, 221] on span "button" at bounding box center [1514, 224] width 13 height 33
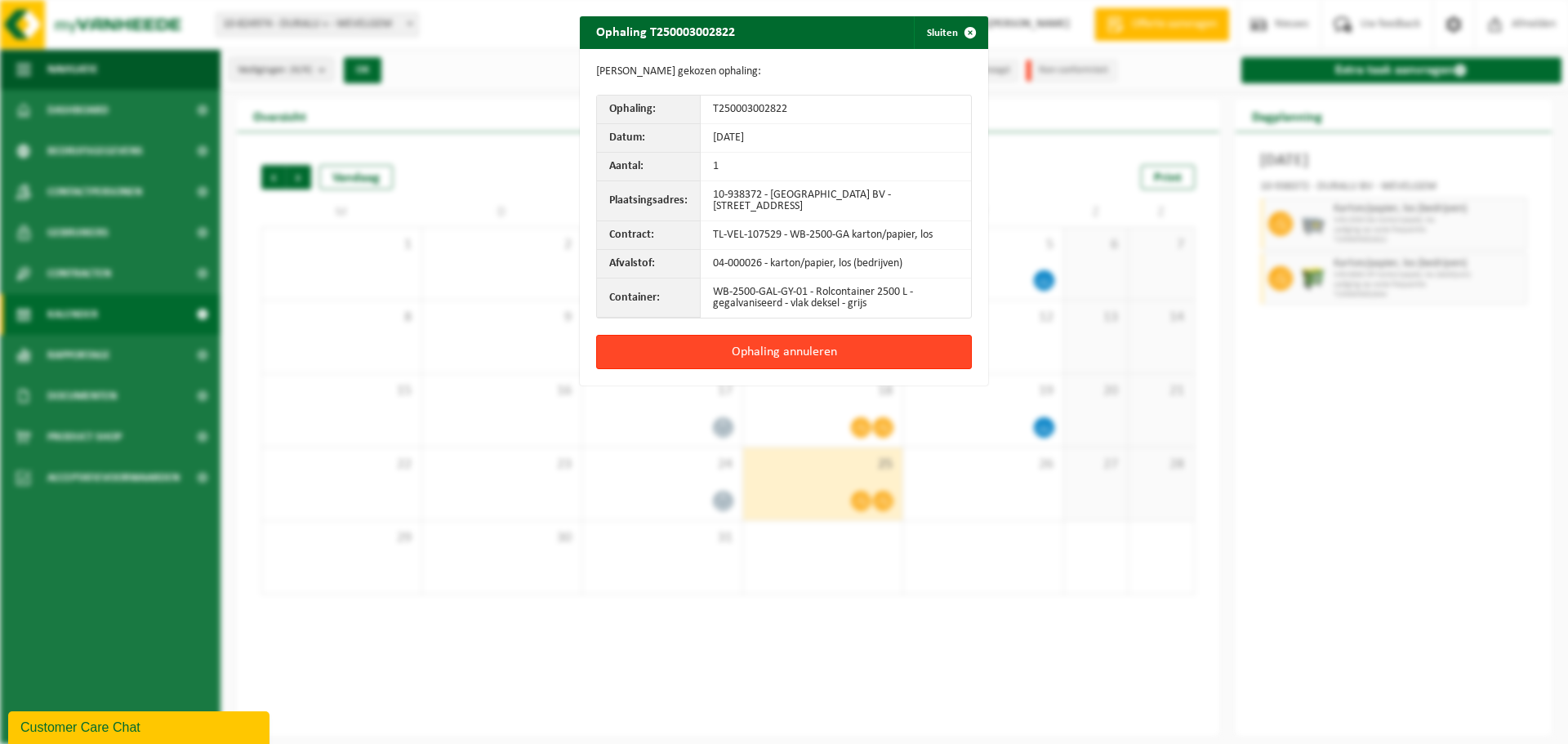
click at [737, 355] on button "Ophaling annuleren" at bounding box center [784, 352] width 376 height 35
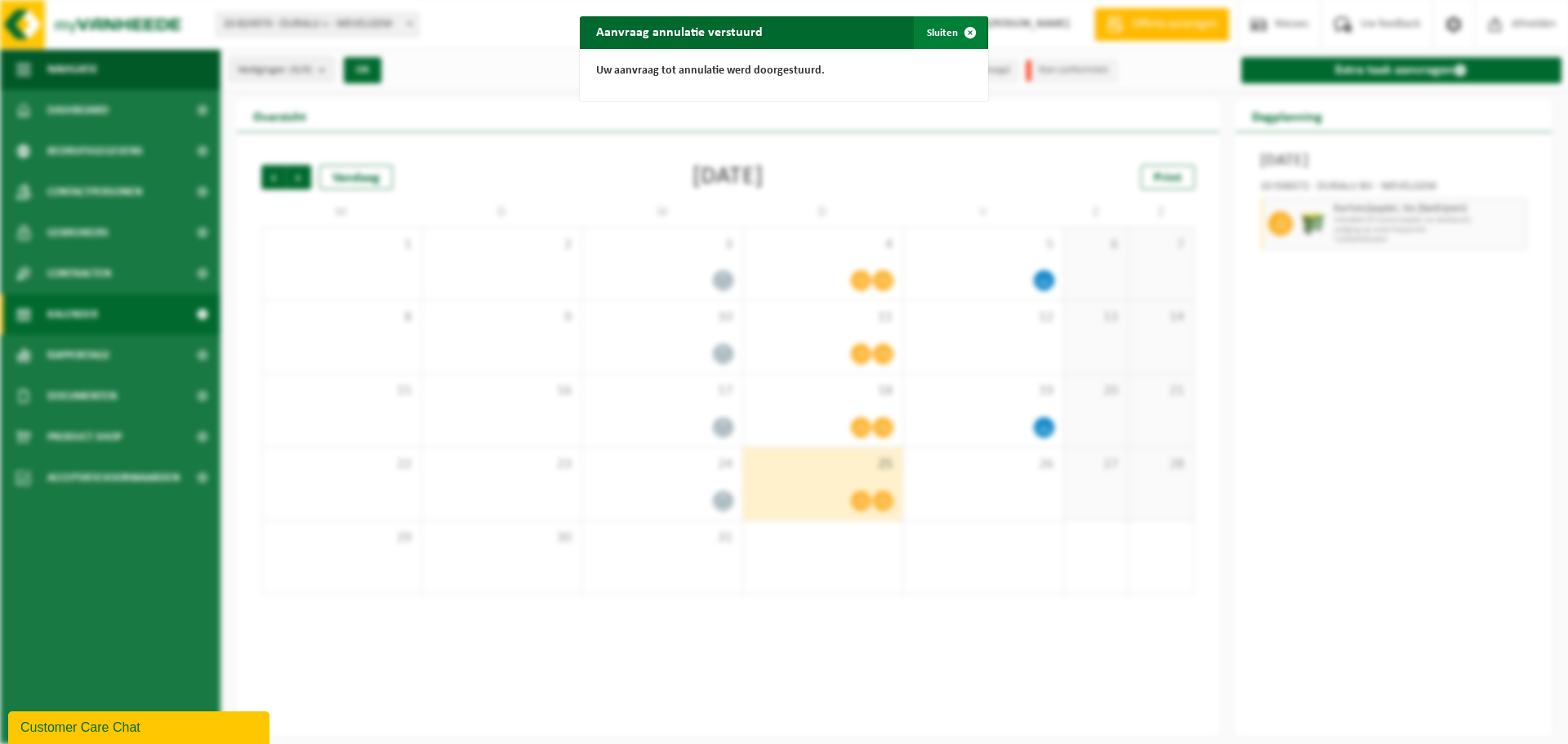
click at [970, 35] on span "button" at bounding box center [970, 32] width 33 height 33
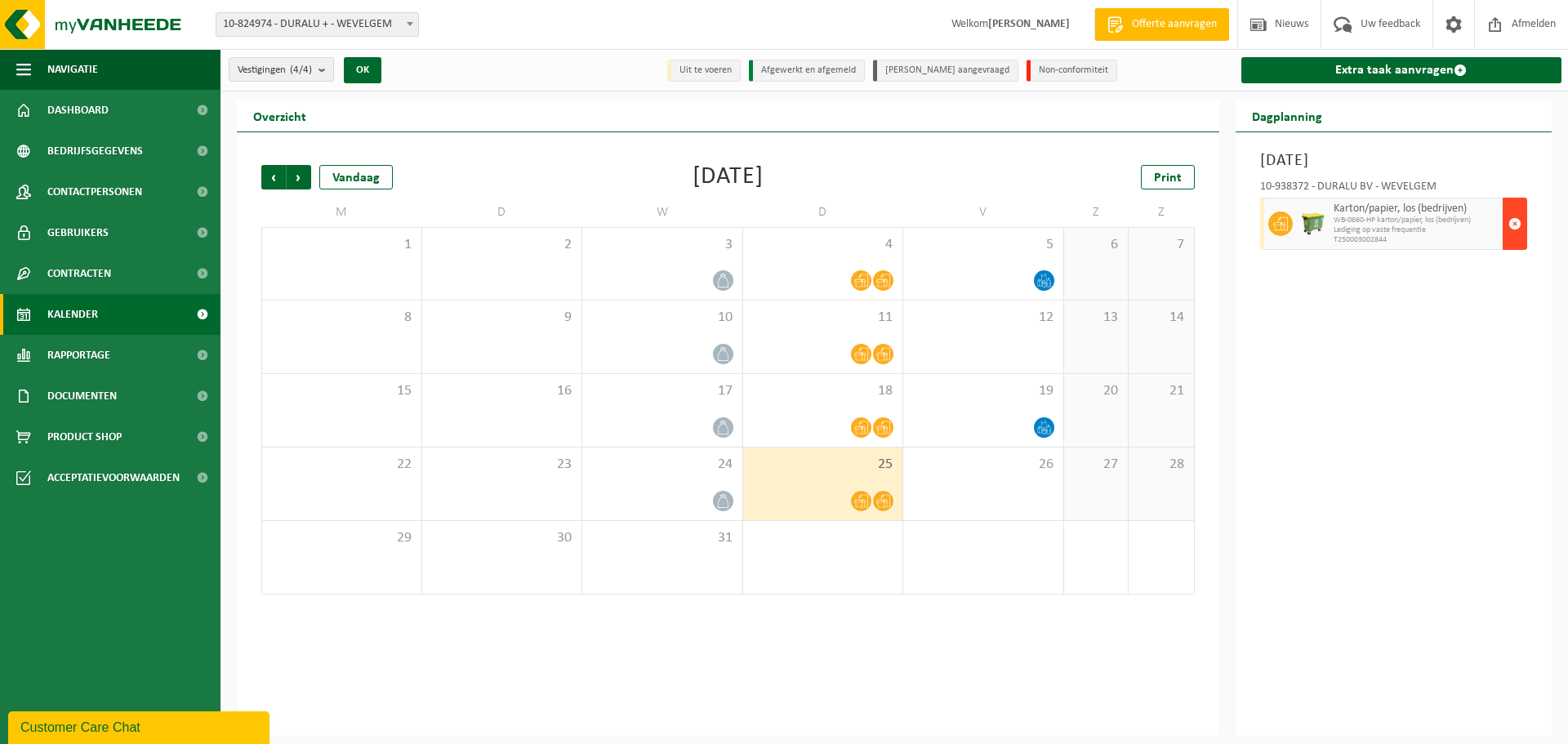
click at [1515, 220] on span "button" at bounding box center [1514, 224] width 13 height 33
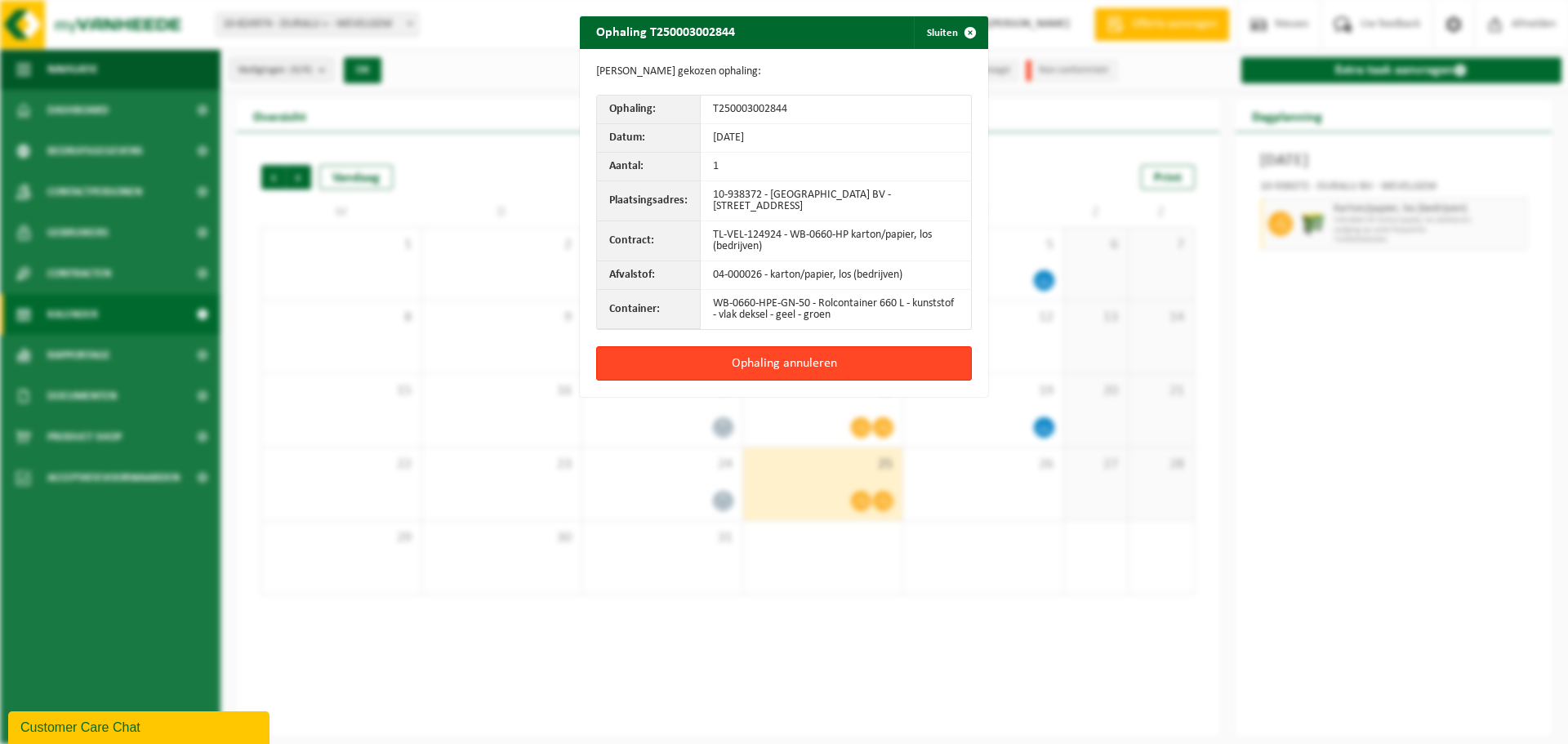
click at [755, 363] on button "Ophaling annuleren" at bounding box center [784, 364] width 376 height 35
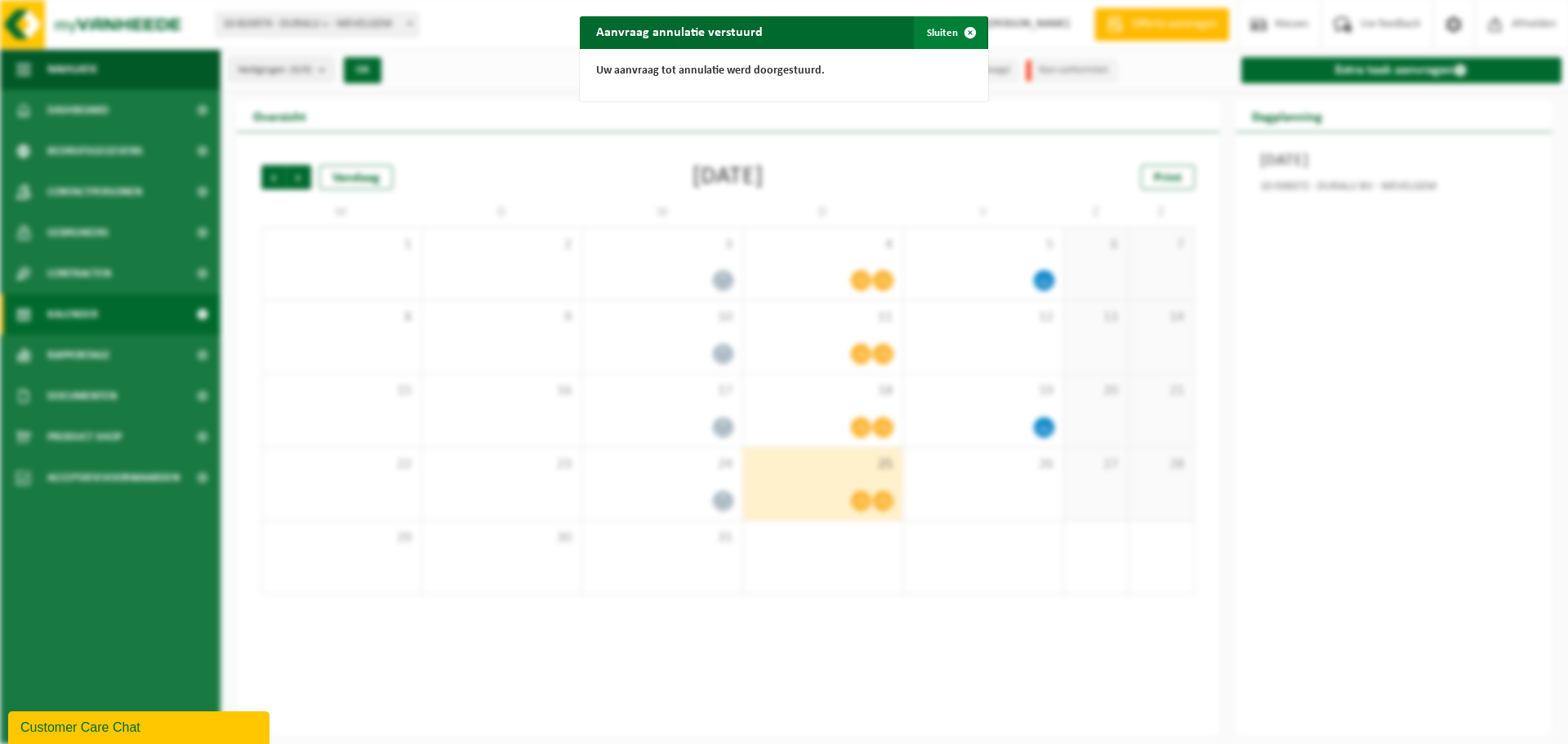
click at [956, 32] on span "button" at bounding box center [970, 32] width 33 height 33
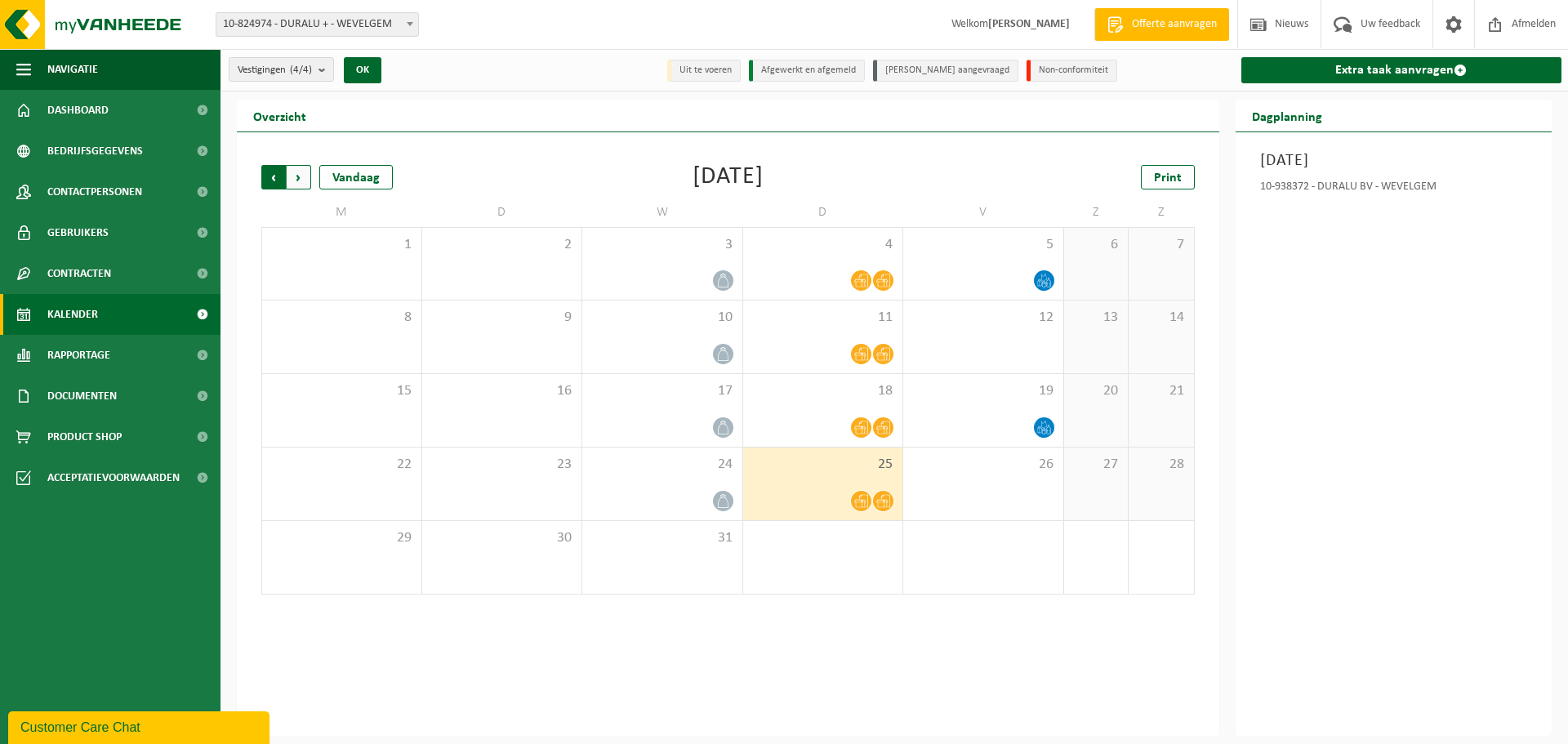
click at [290, 179] on span "Volgende" at bounding box center [299, 178] width 24 height 24
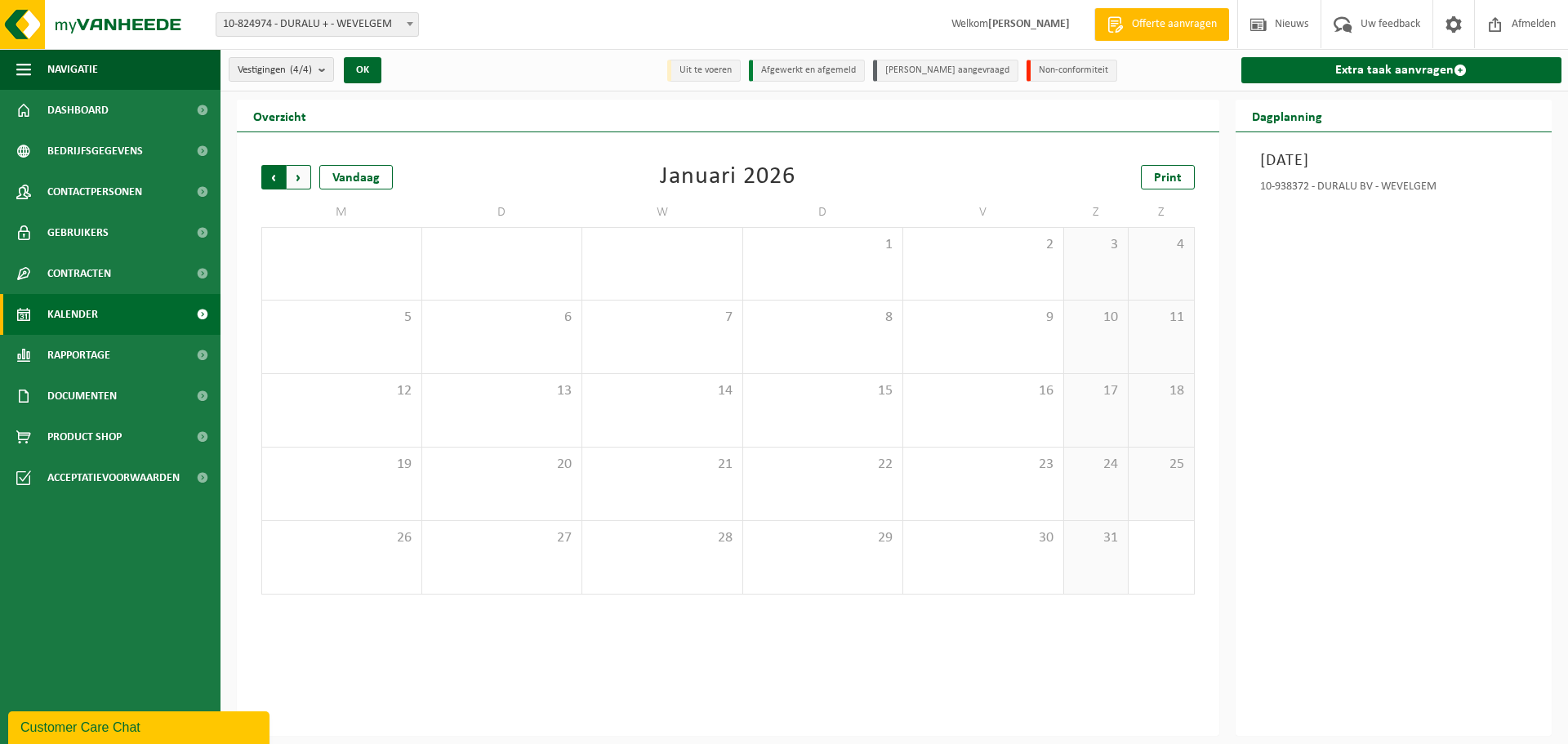
click at [302, 178] on span "Volgende" at bounding box center [299, 178] width 24 height 24
click at [269, 174] on span "Vorige" at bounding box center [273, 178] width 24 height 24
